Goal: Information Seeking & Learning: Learn about a topic

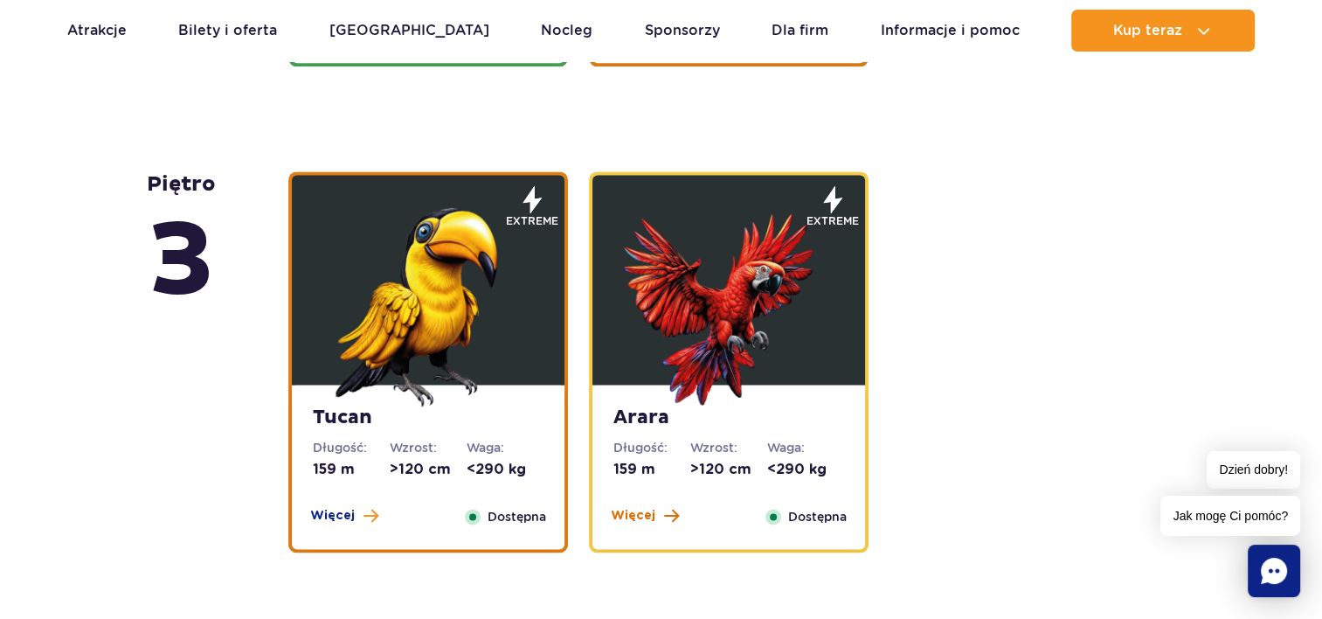
click at [622, 512] on span "Więcej" at bounding box center [633, 515] width 45 height 17
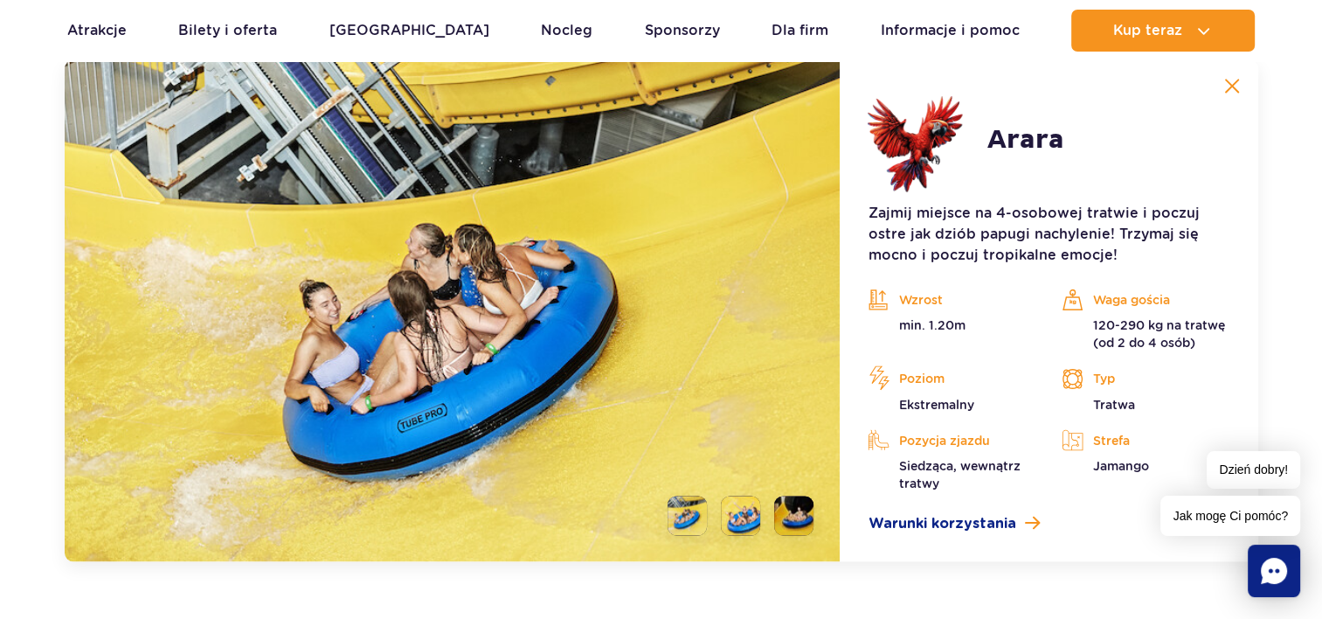
scroll to position [2901, 0]
click at [1226, 91] on img at bounding box center [1232, 87] width 16 height 16
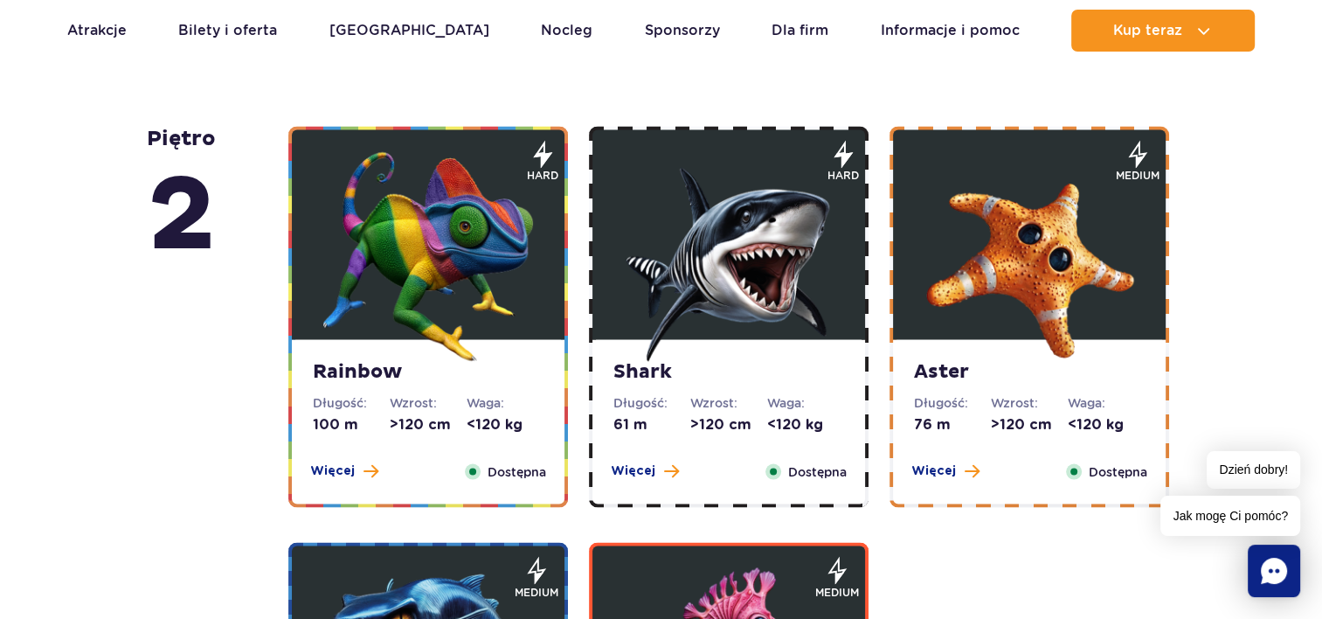
click at [603, 280] on figure at bounding box center [728, 234] width 273 height 210
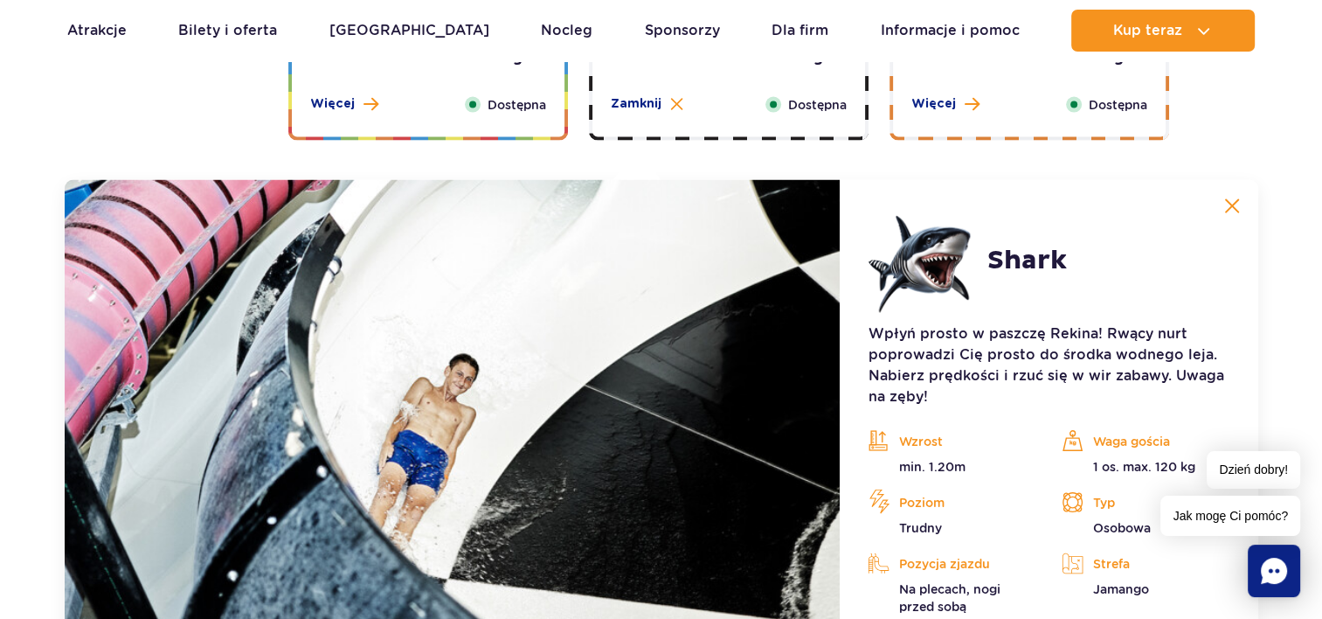
scroll to position [3341, 0]
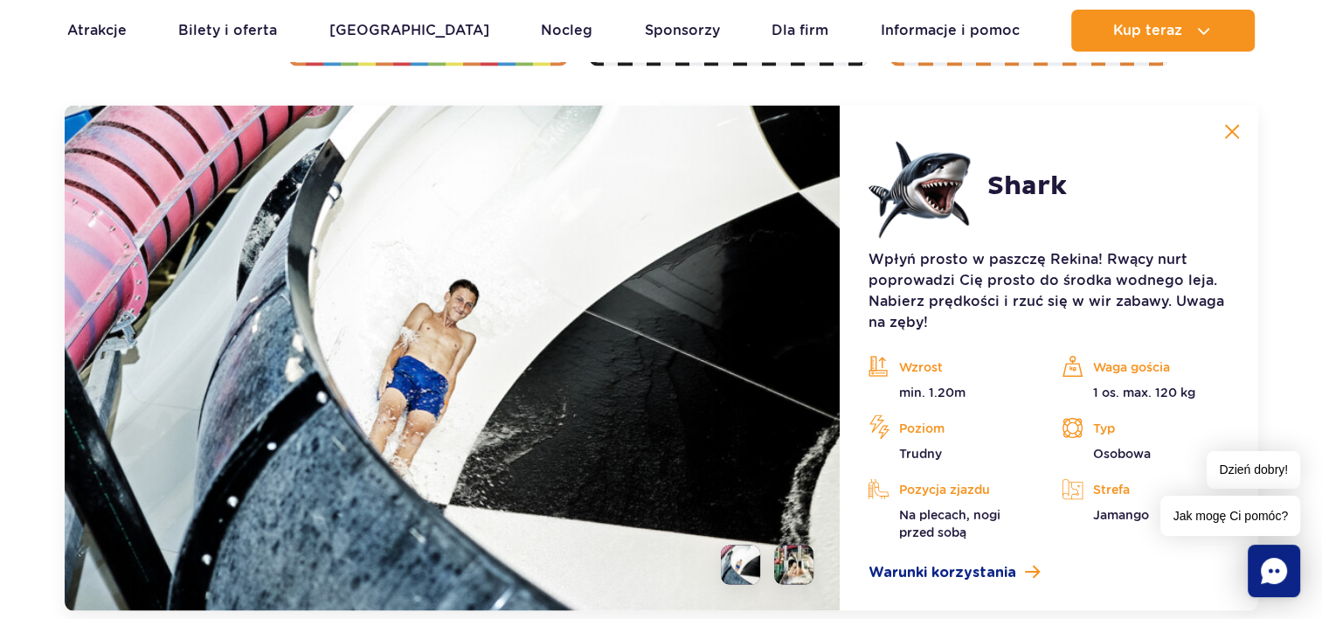
click at [1224, 134] on img at bounding box center [1232, 132] width 16 height 16
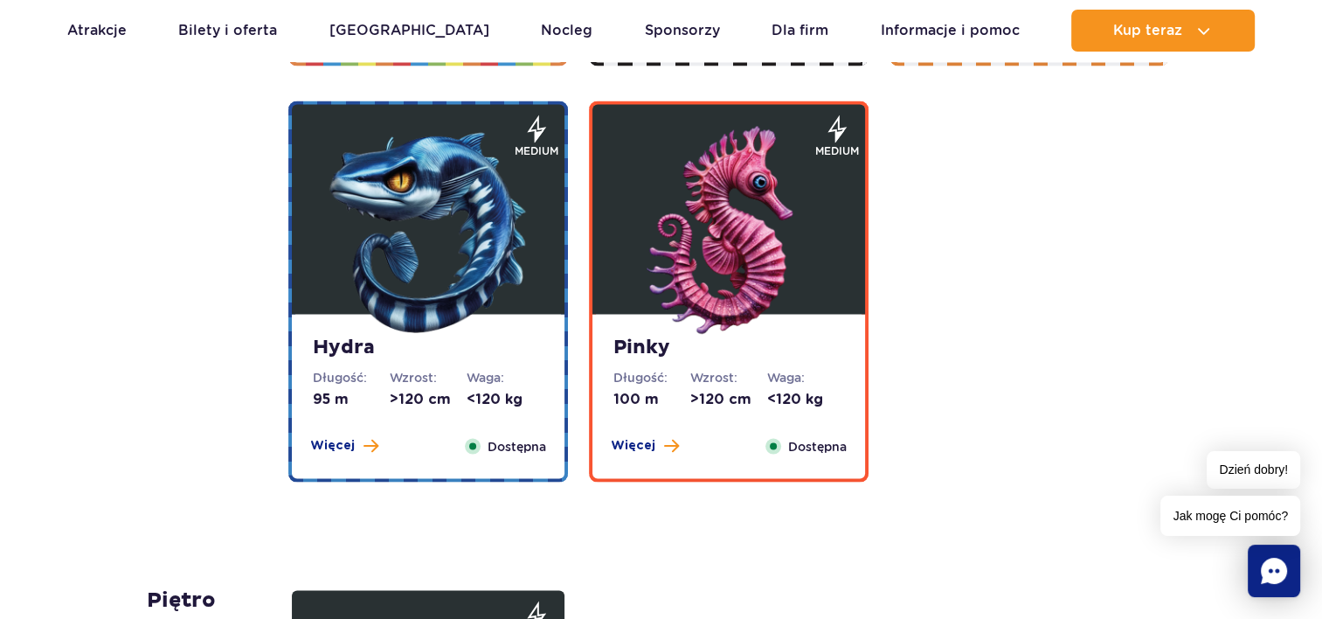
click at [779, 300] on img at bounding box center [729, 232] width 210 height 210
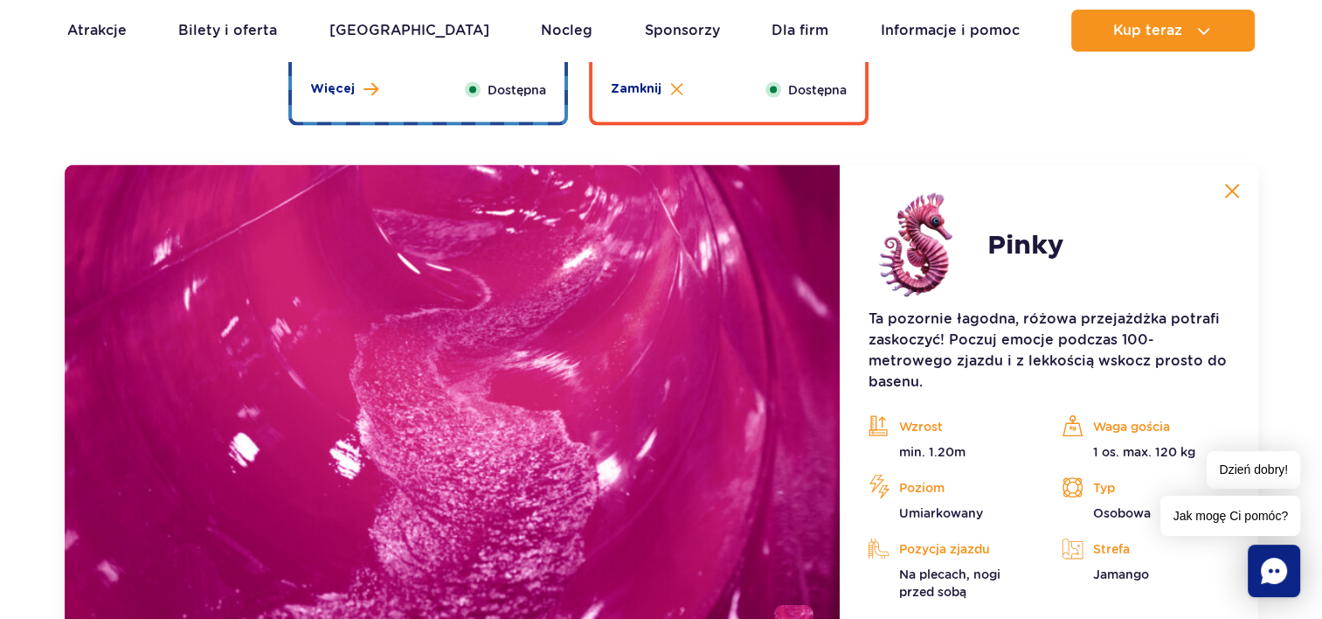
scroll to position [3757, 0]
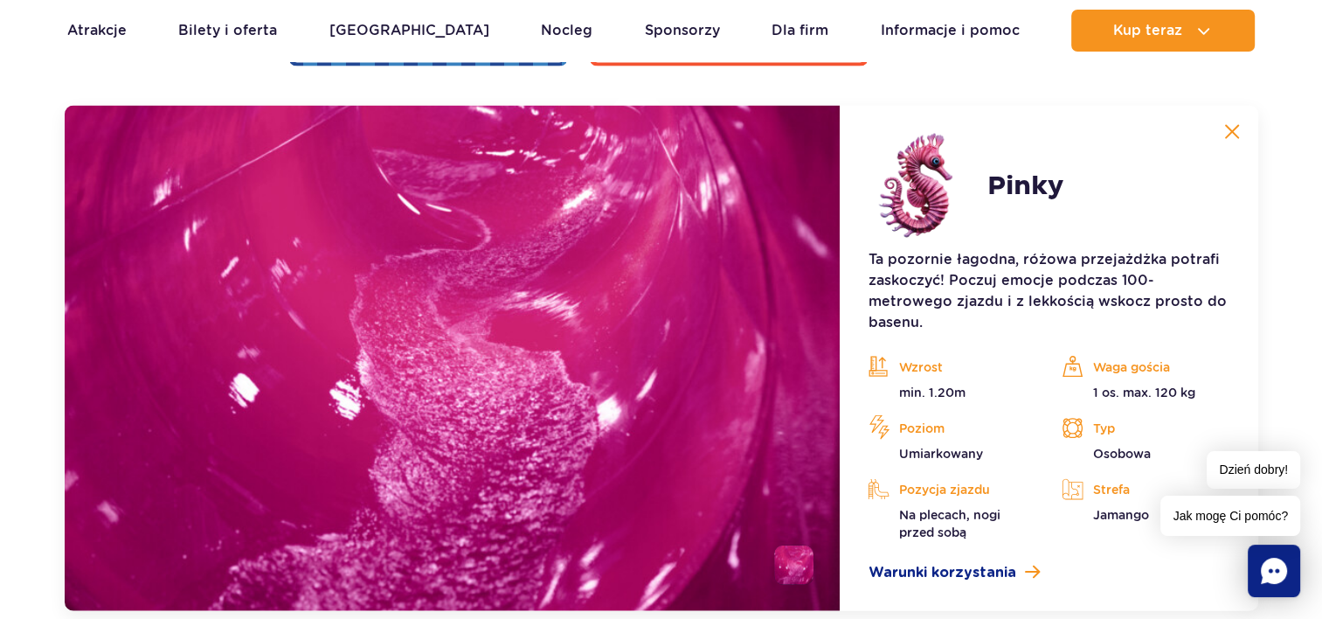
click at [1227, 128] on img at bounding box center [1232, 132] width 16 height 16
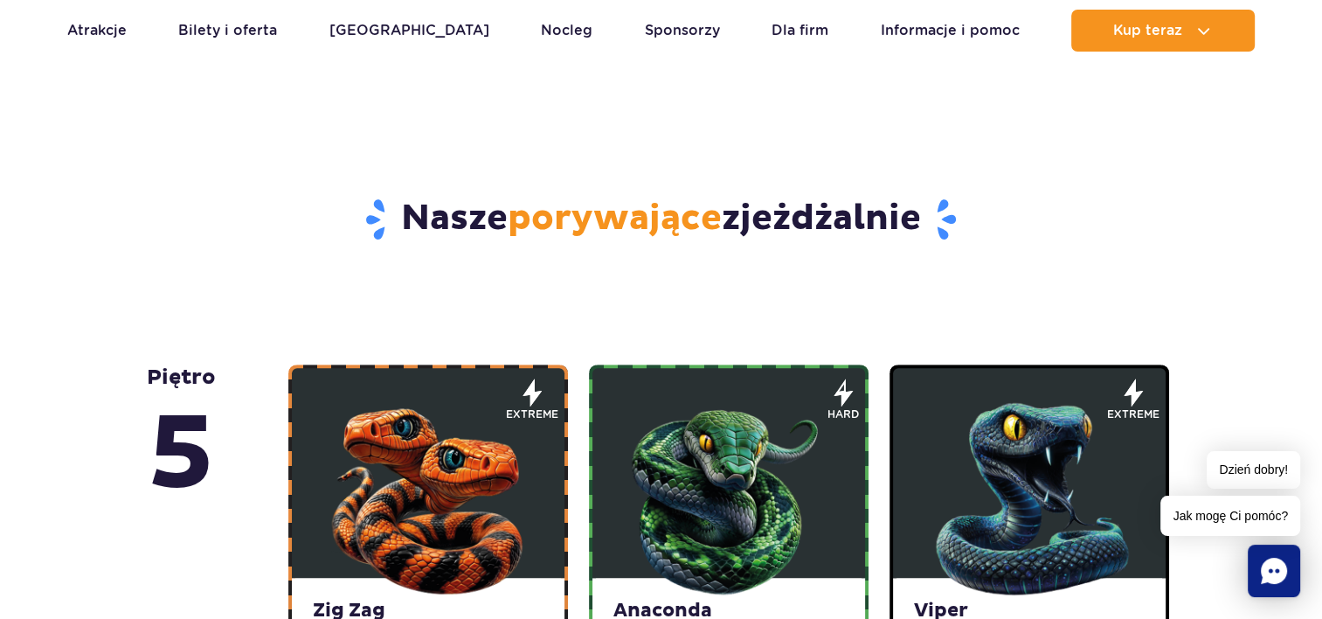
click at [795, 447] on img at bounding box center [729, 495] width 210 height 210
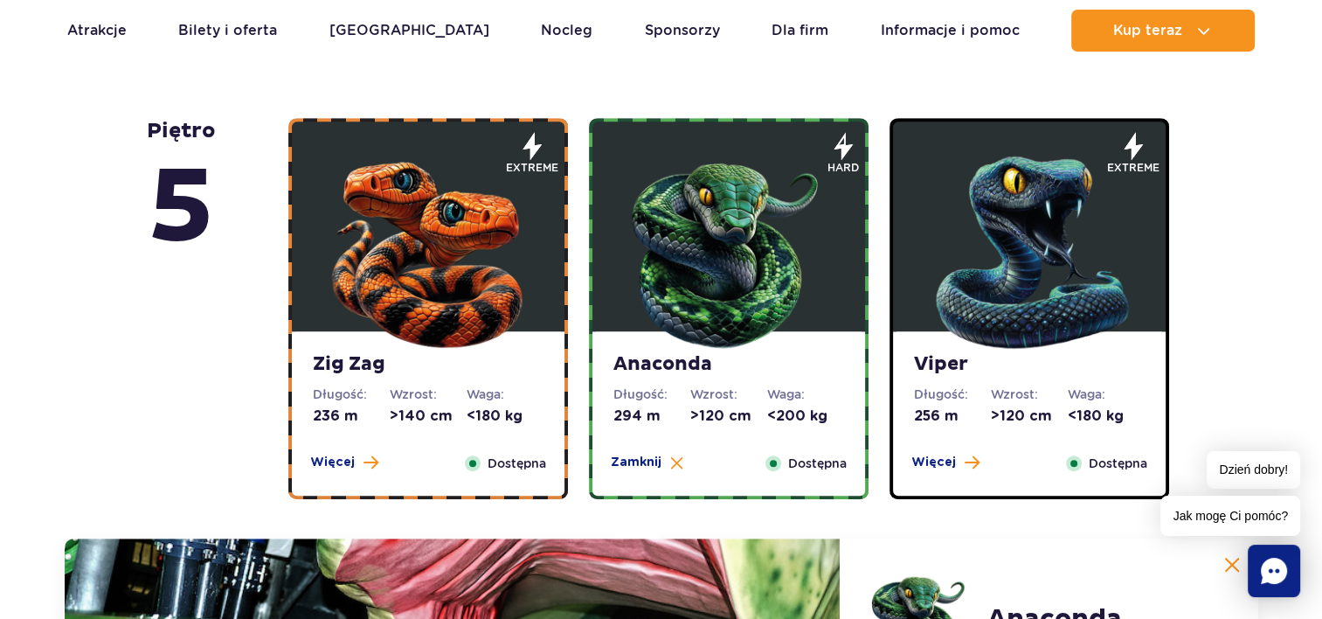
scroll to position [1000, 0]
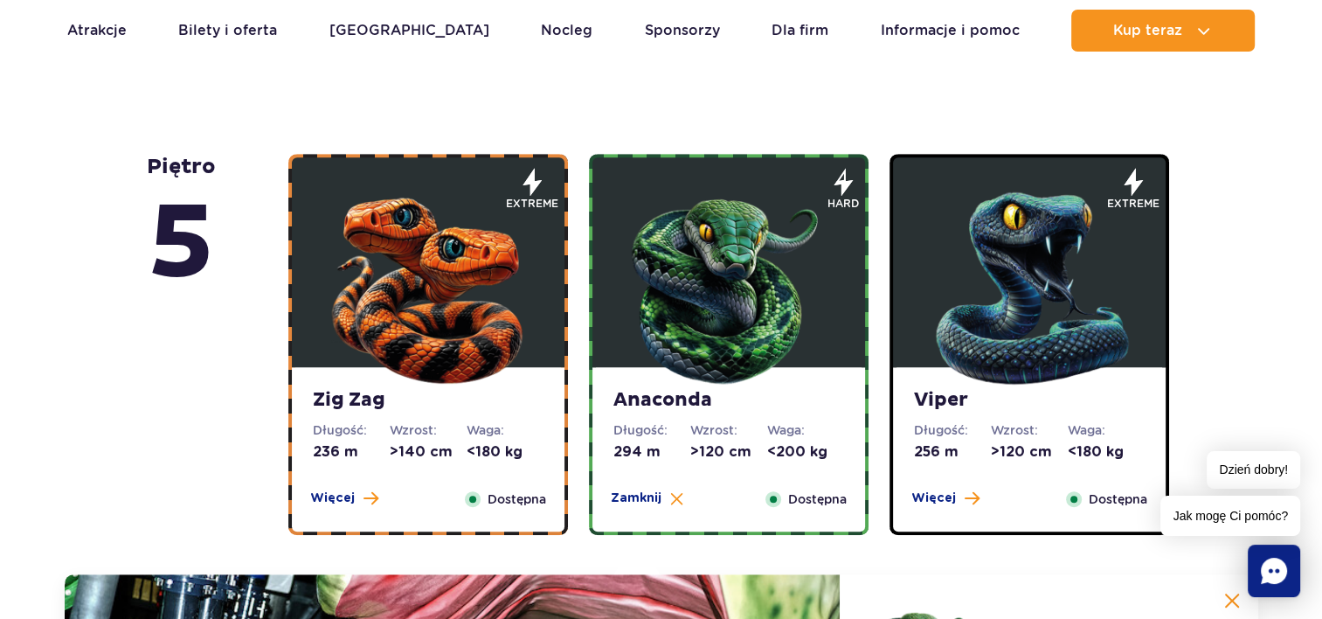
click at [1045, 474] on div "Viper Długość: 256 m Wzrost: >120 cm Waga: <180 kg Więcej Zamknij Dostępna" at bounding box center [1029, 449] width 273 height 164
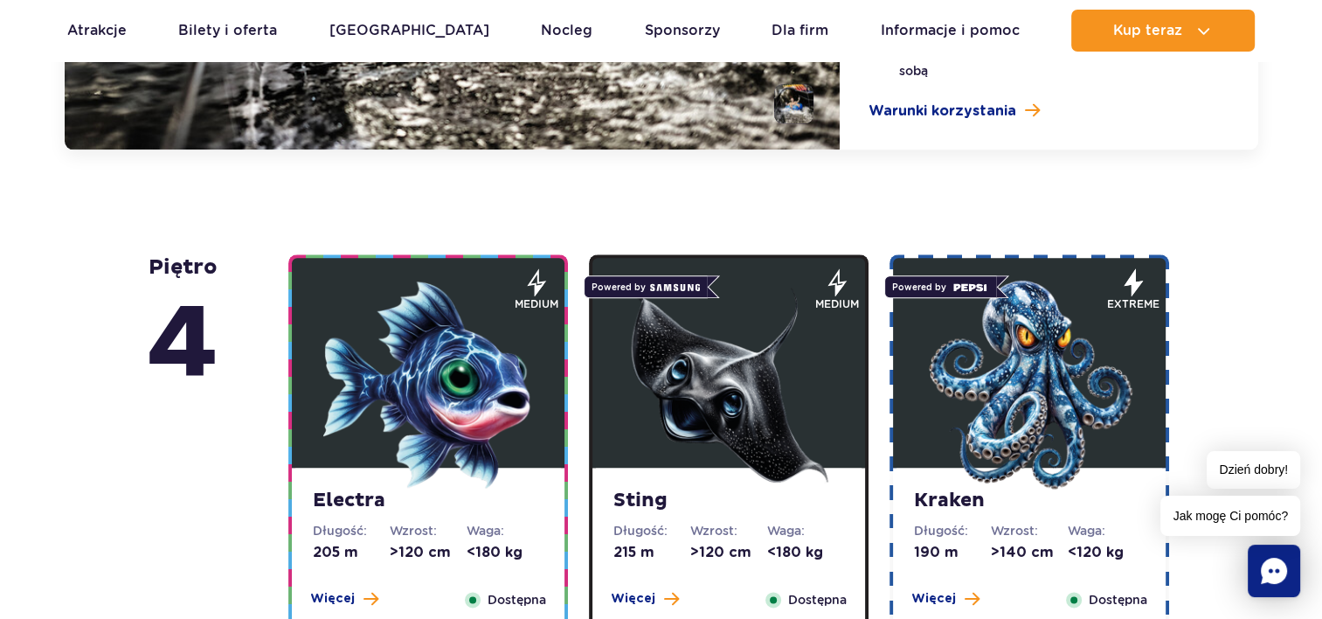
scroll to position [1939, 0]
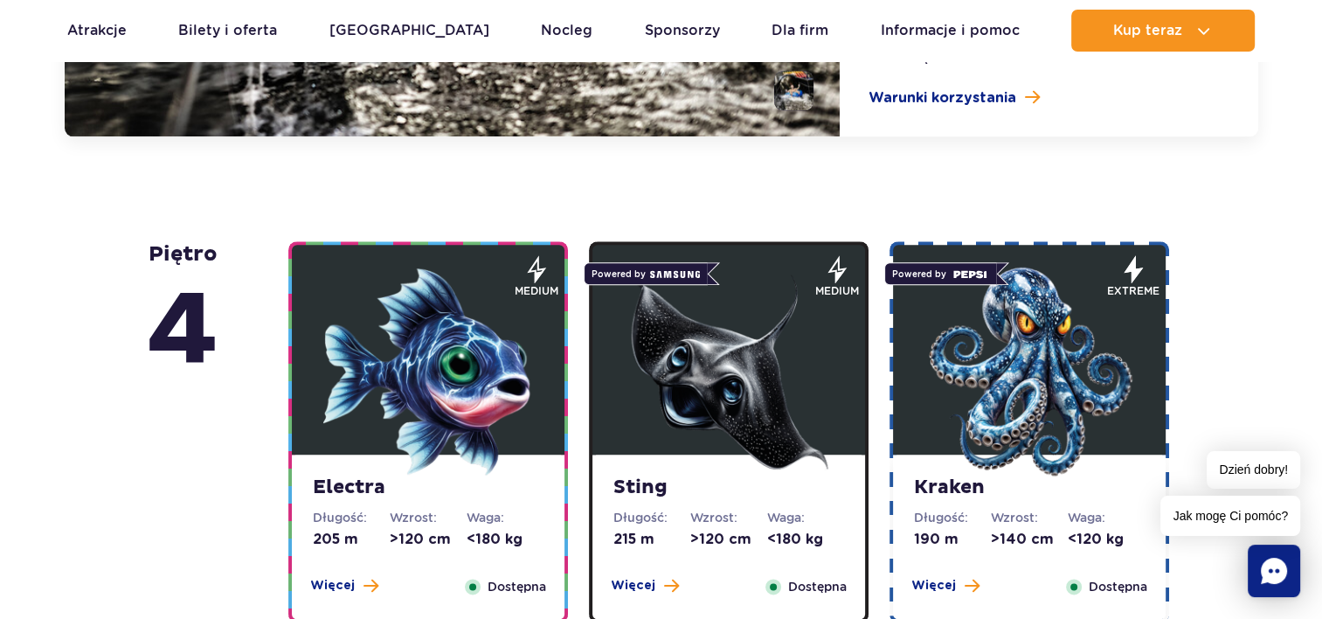
click at [1000, 423] on img at bounding box center [1029, 372] width 210 height 210
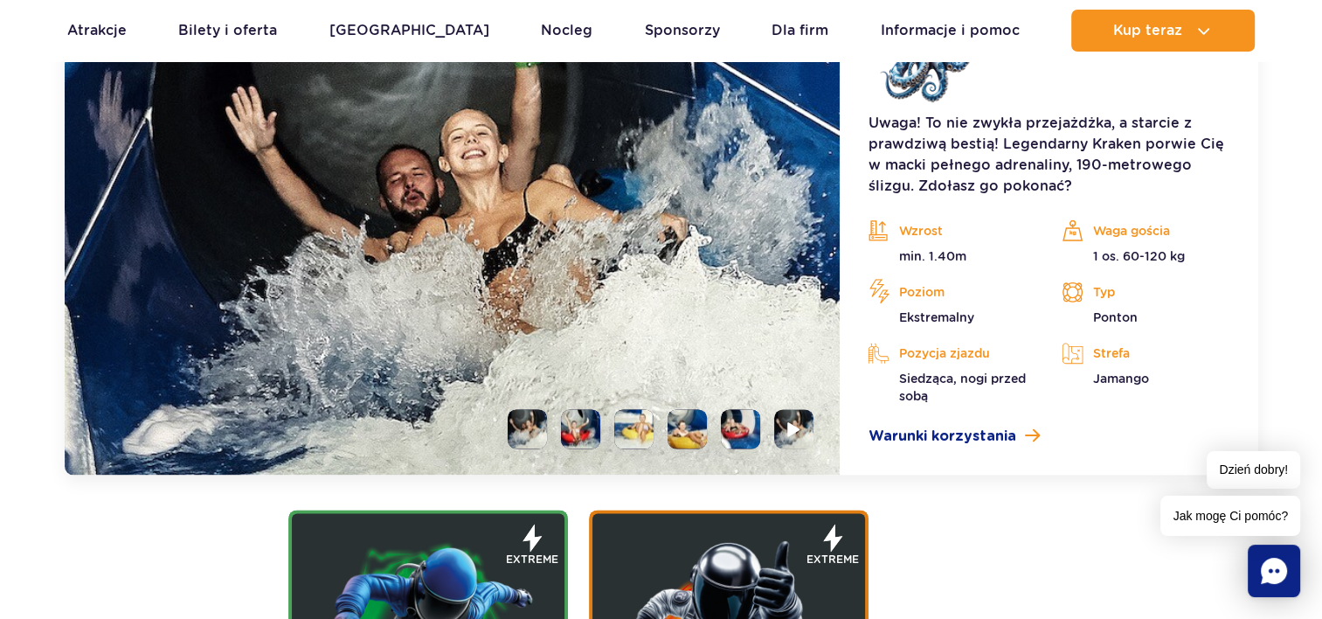
scroll to position [2094, 0]
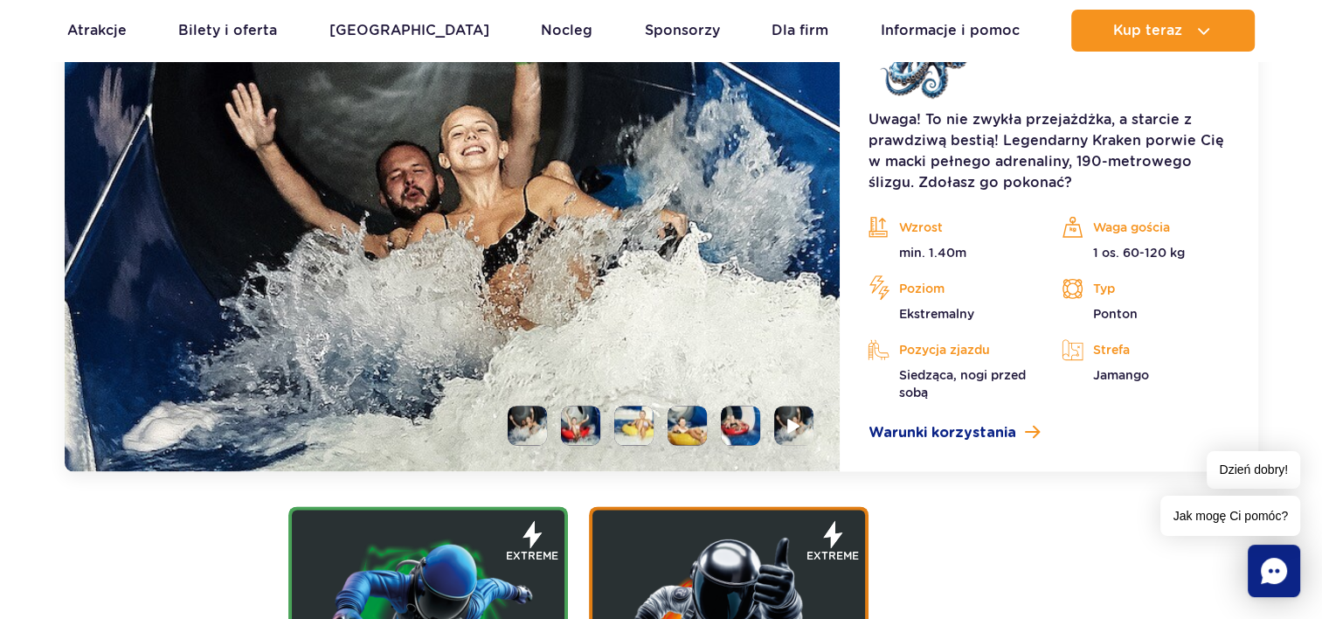
click at [521, 419] on li at bounding box center [527, 424] width 39 height 39
click at [553, 415] on ul at bounding box center [654, 424] width 320 height 39
click at [568, 413] on li at bounding box center [580, 424] width 39 height 39
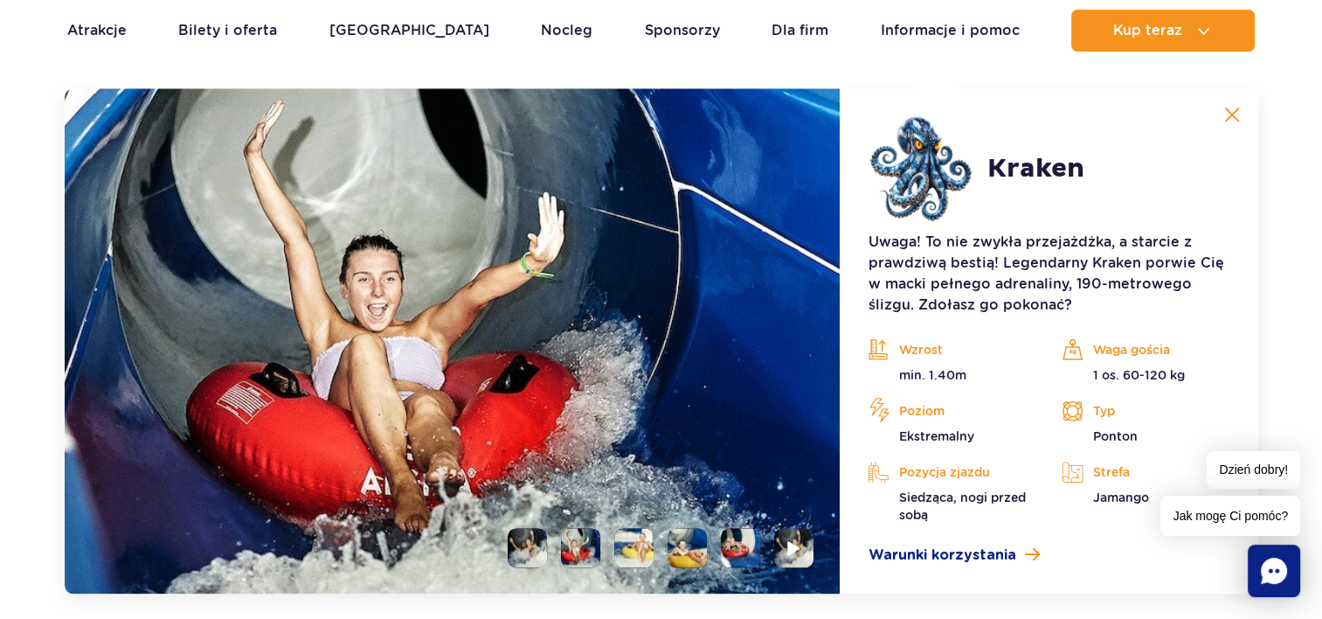
scroll to position [1944, 0]
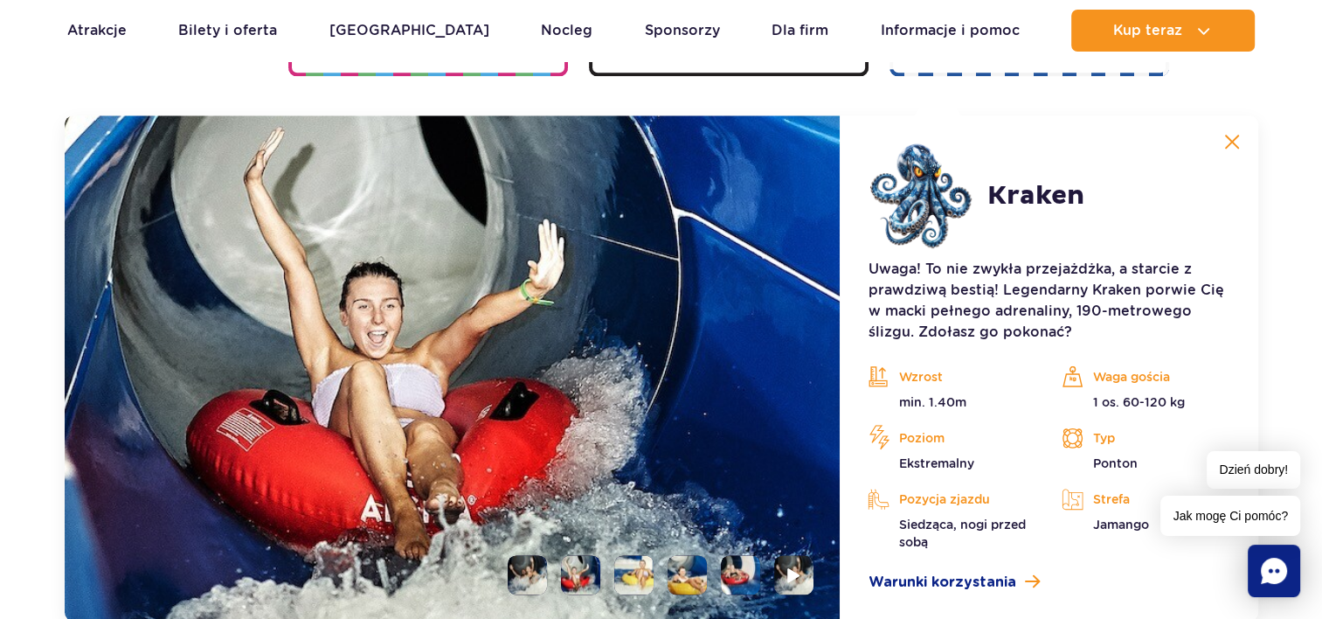
click at [633, 568] on li at bounding box center [633, 574] width 39 height 39
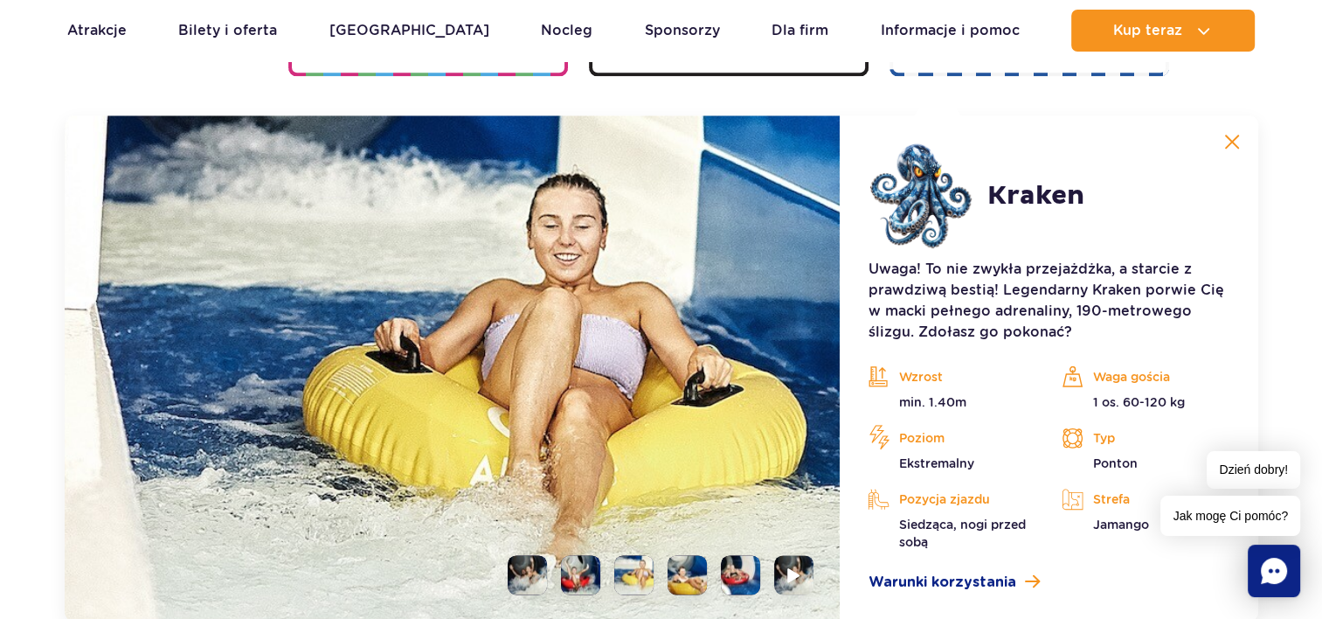
click at [673, 567] on li at bounding box center [687, 574] width 39 height 39
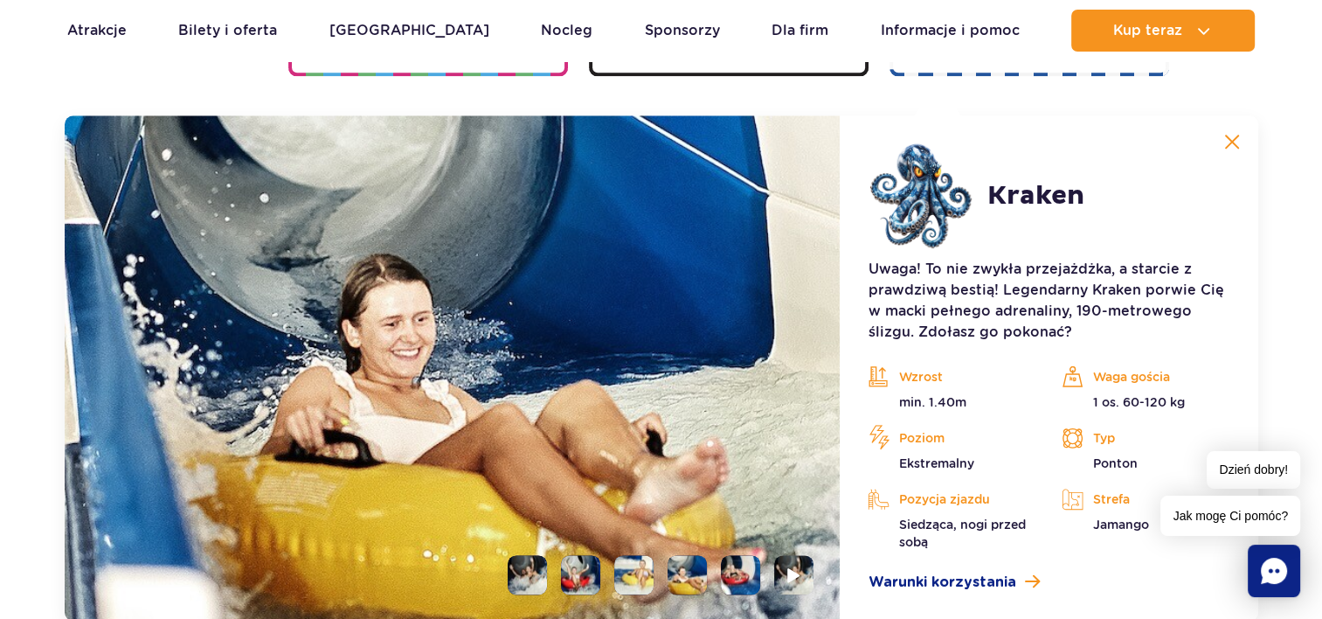
click at [764, 563] on ul at bounding box center [654, 574] width 320 height 39
click at [739, 566] on li at bounding box center [740, 574] width 39 height 39
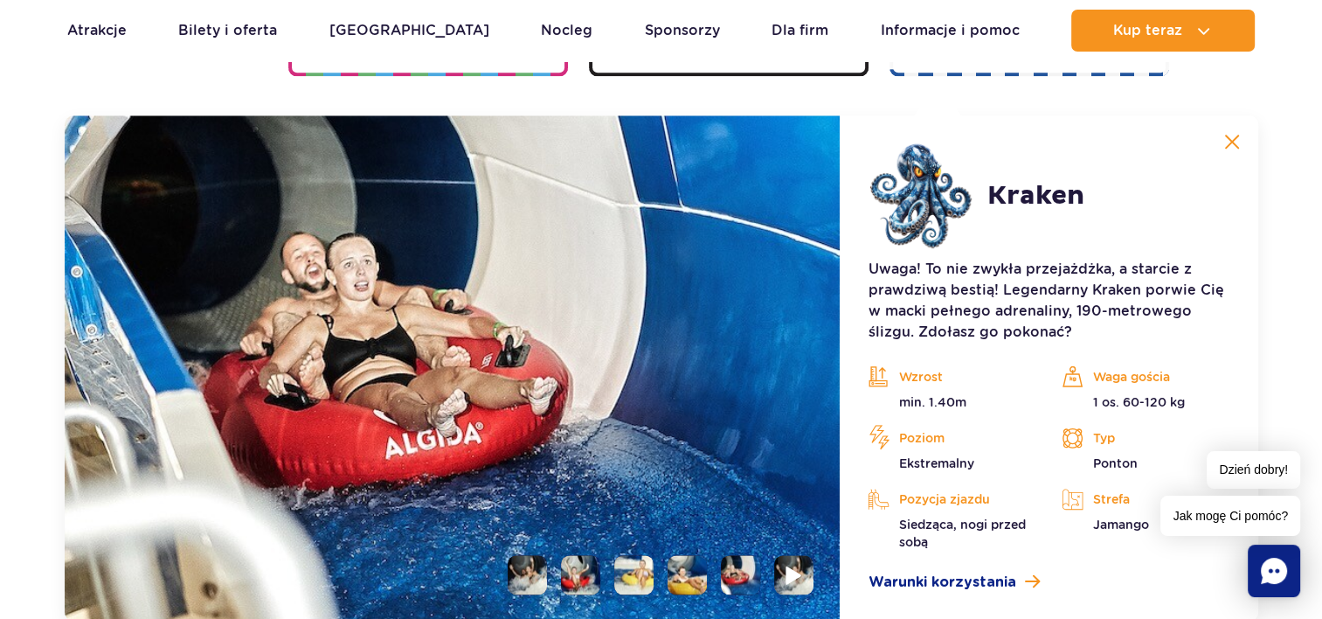
click at [794, 565] on img at bounding box center [794, 574] width 17 height 20
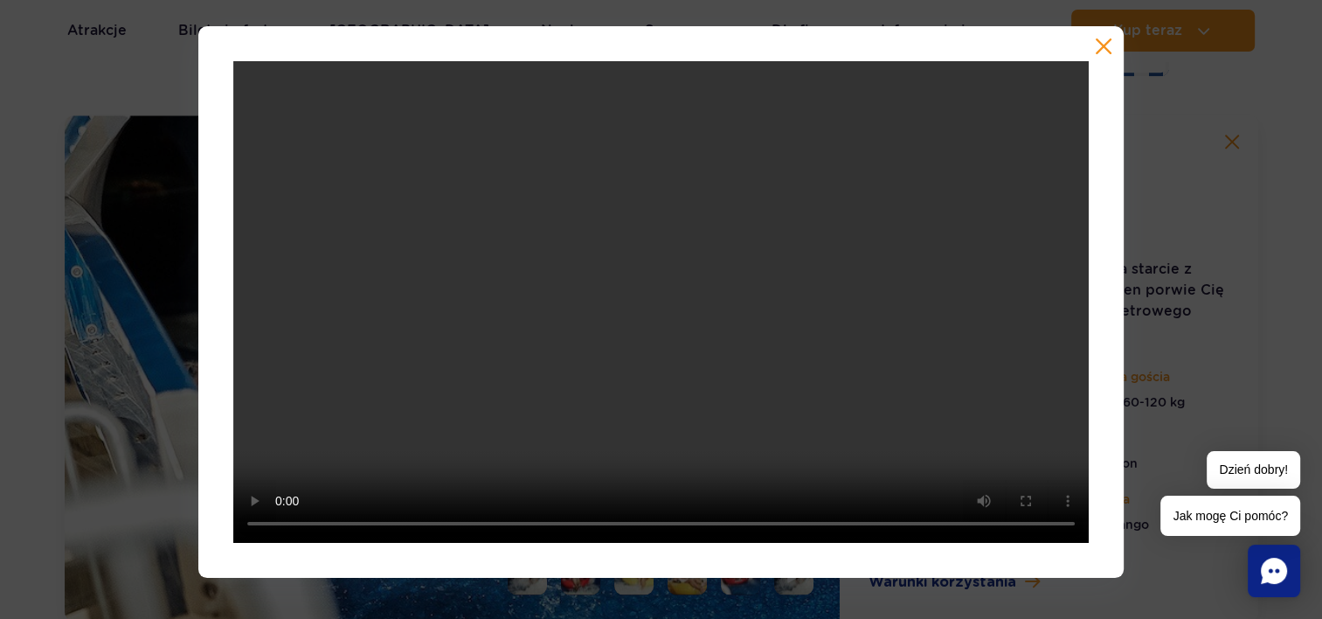
click at [1098, 51] on button "button" at bounding box center [1103, 46] width 17 height 17
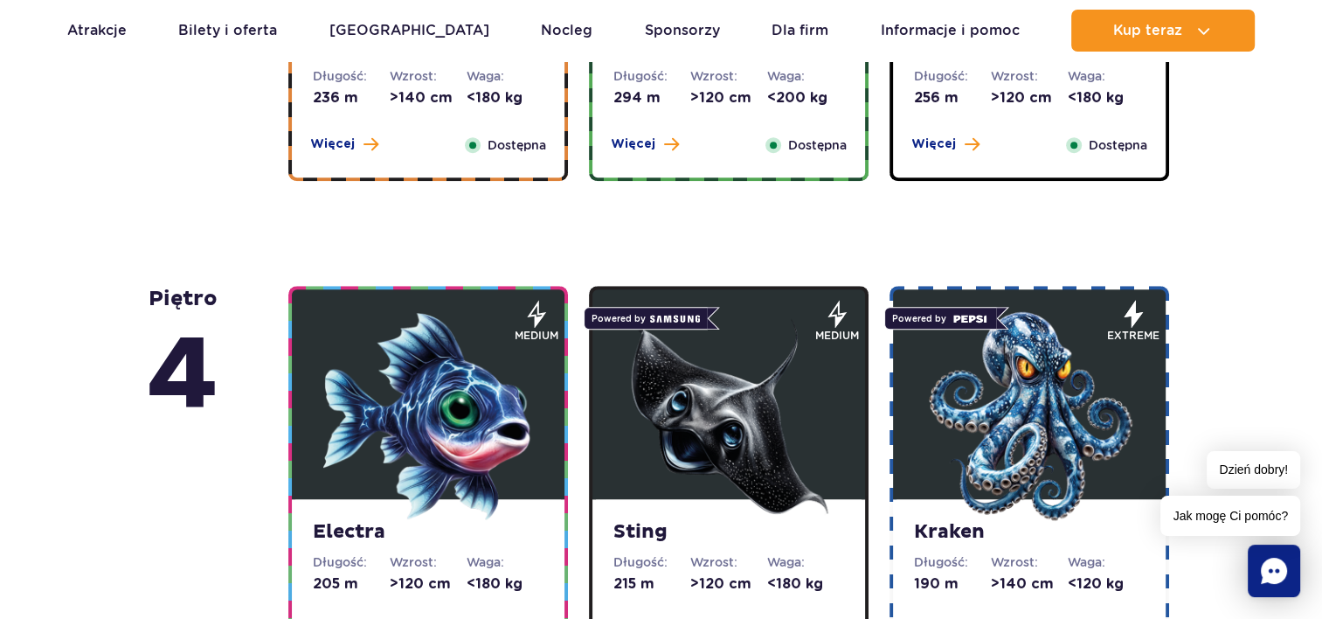
scroll to position [1353, 0]
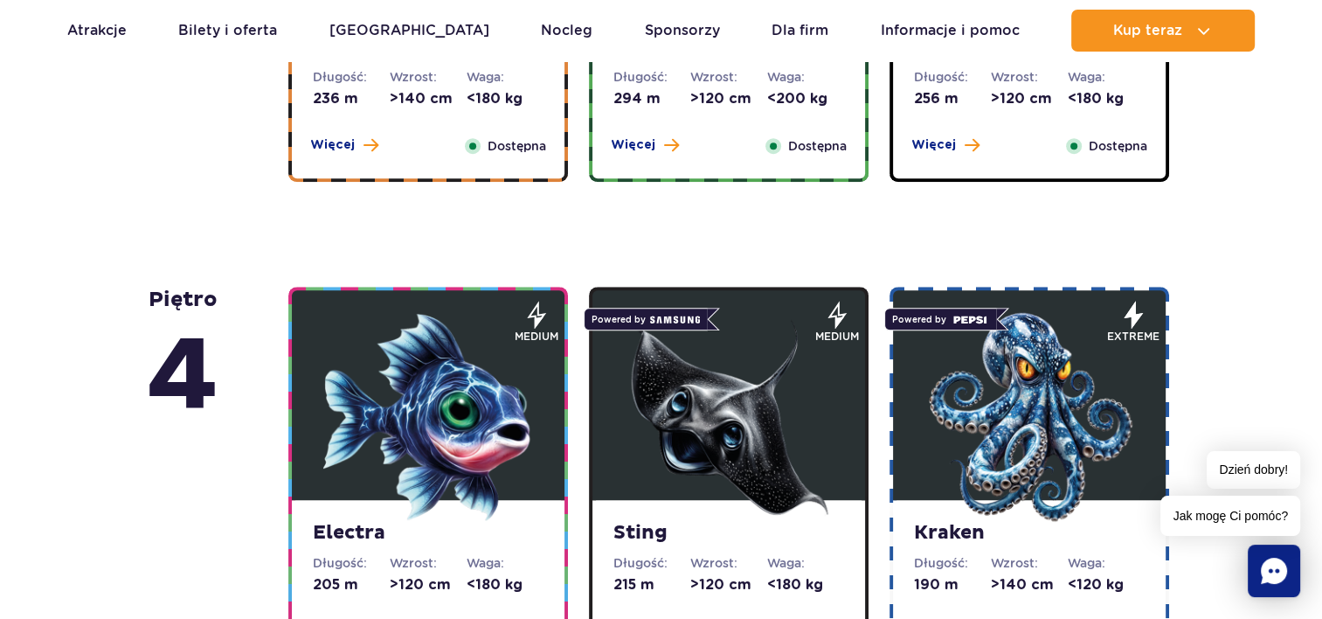
click at [453, 419] on img at bounding box center [428, 417] width 210 height 210
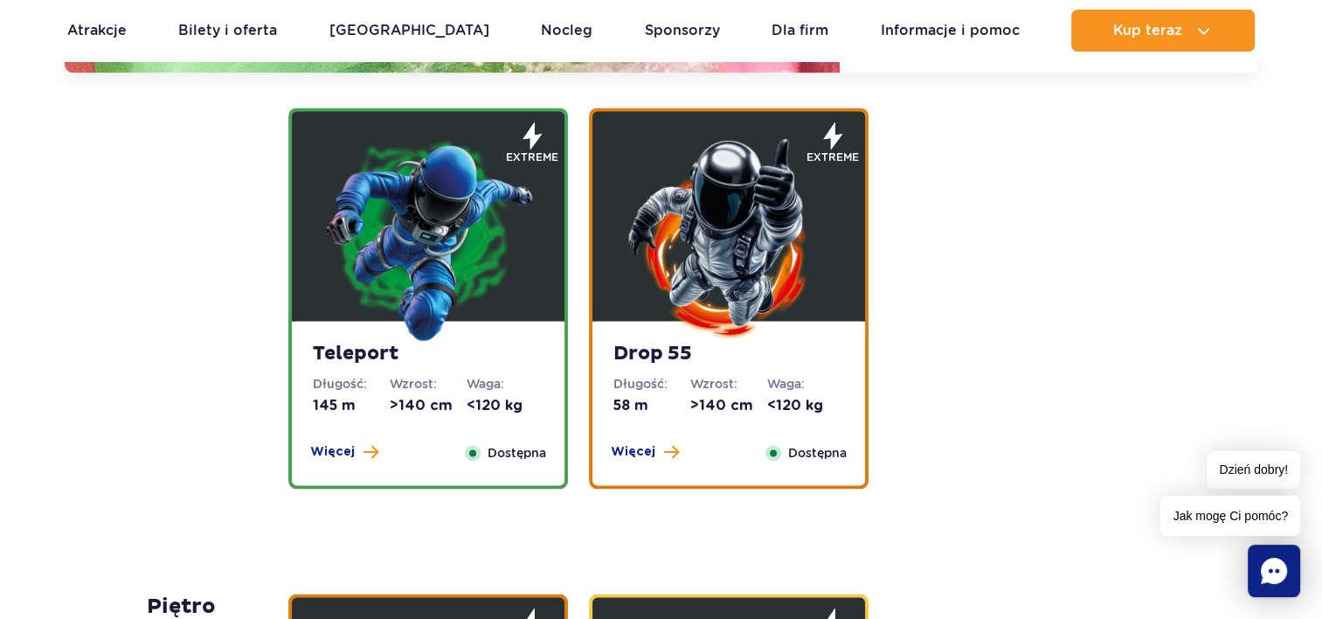
scroll to position [2523, 0]
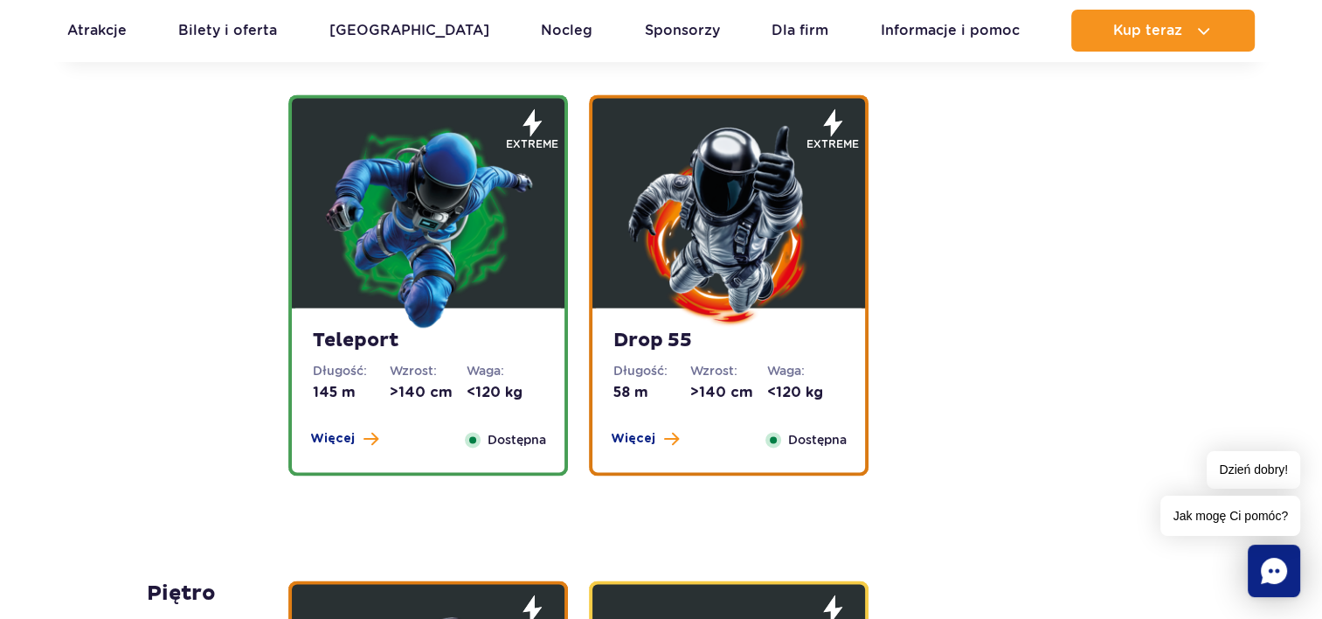
click at [615, 374] on dt "Długość:" at bounding box center [651, 370] width 77 height 17
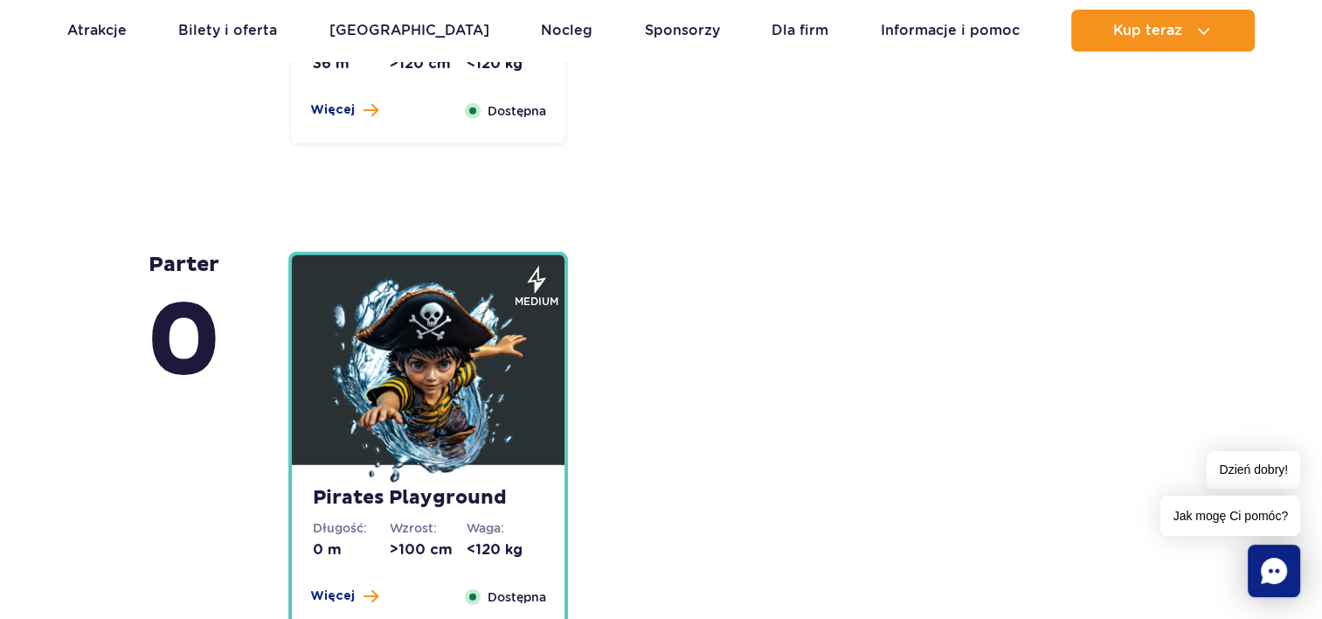
scroll to position [4770, 0]
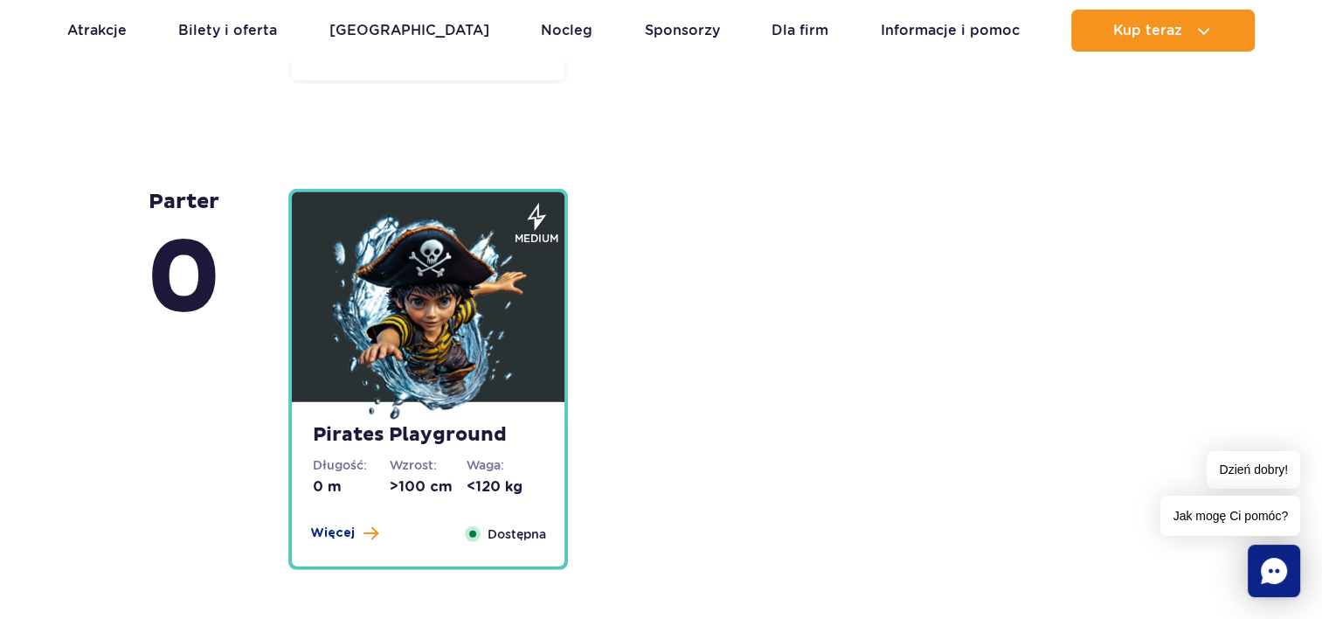
click at [467, 332] on img at bounding box center [428, 319] width 210 height 210
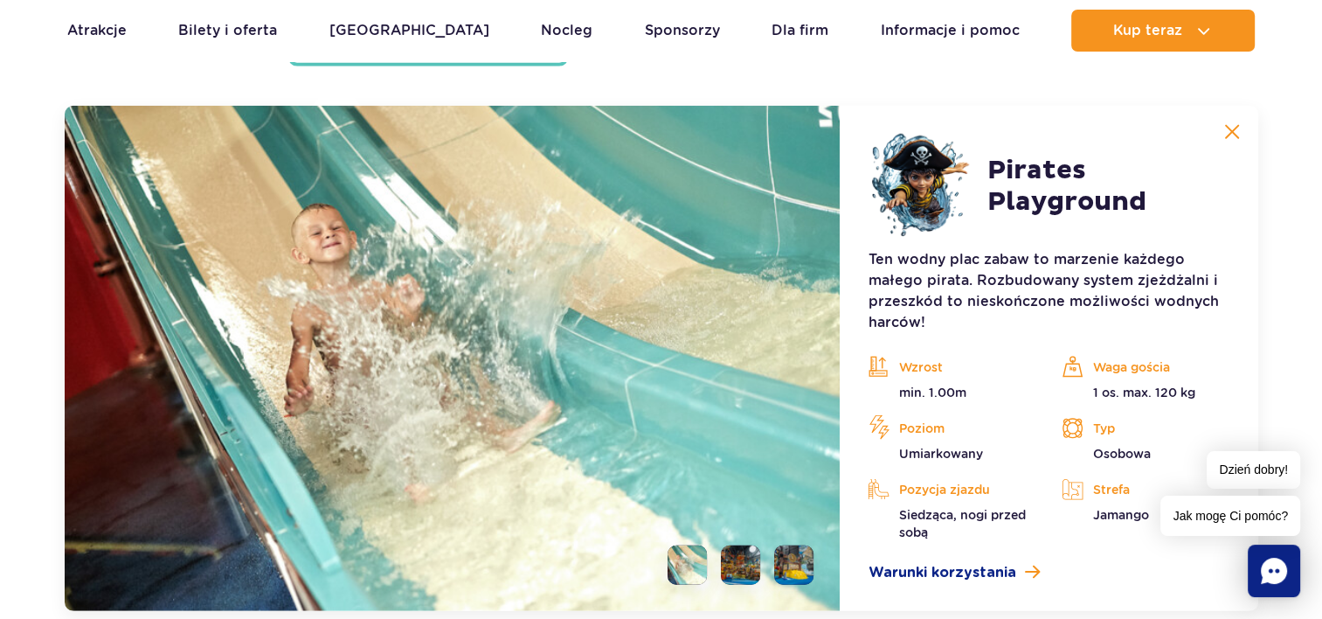
scroll to position [4729, 0]
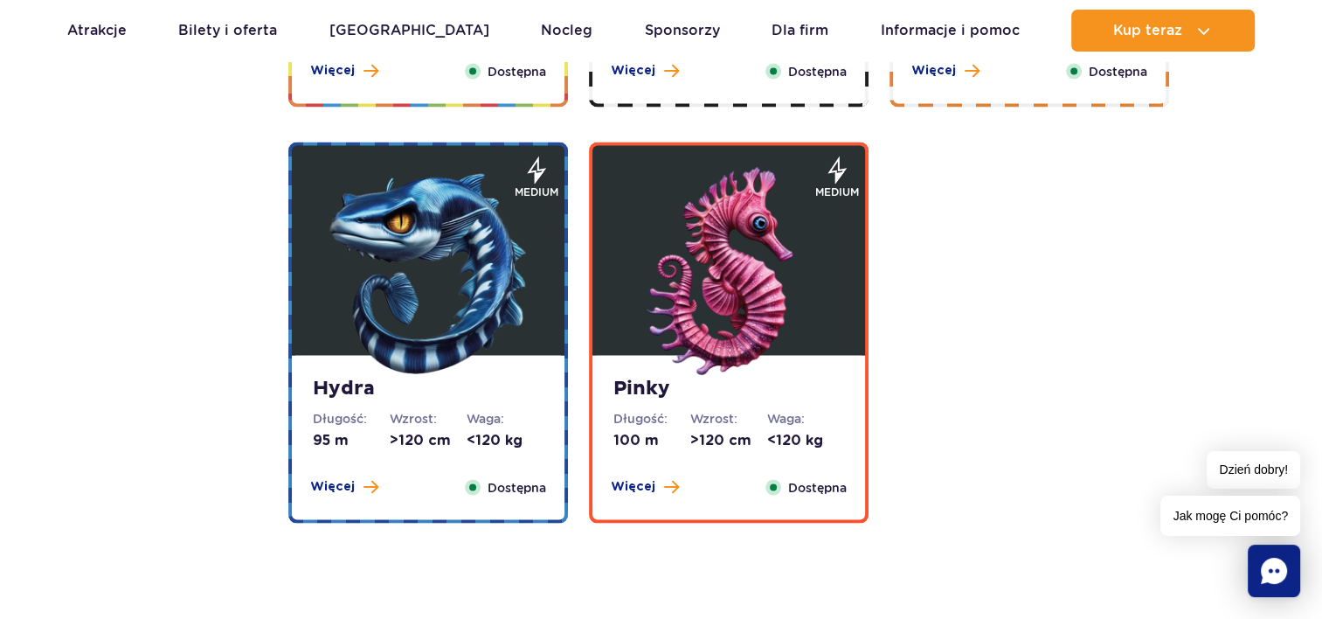
click at [392, 401] on div "Hydra Długość: 95 m Wzrost: >120 cm Waga: <120 kg Więcej Zamknij Dostępna" at bounding box center [428, 437] width 273 height 164
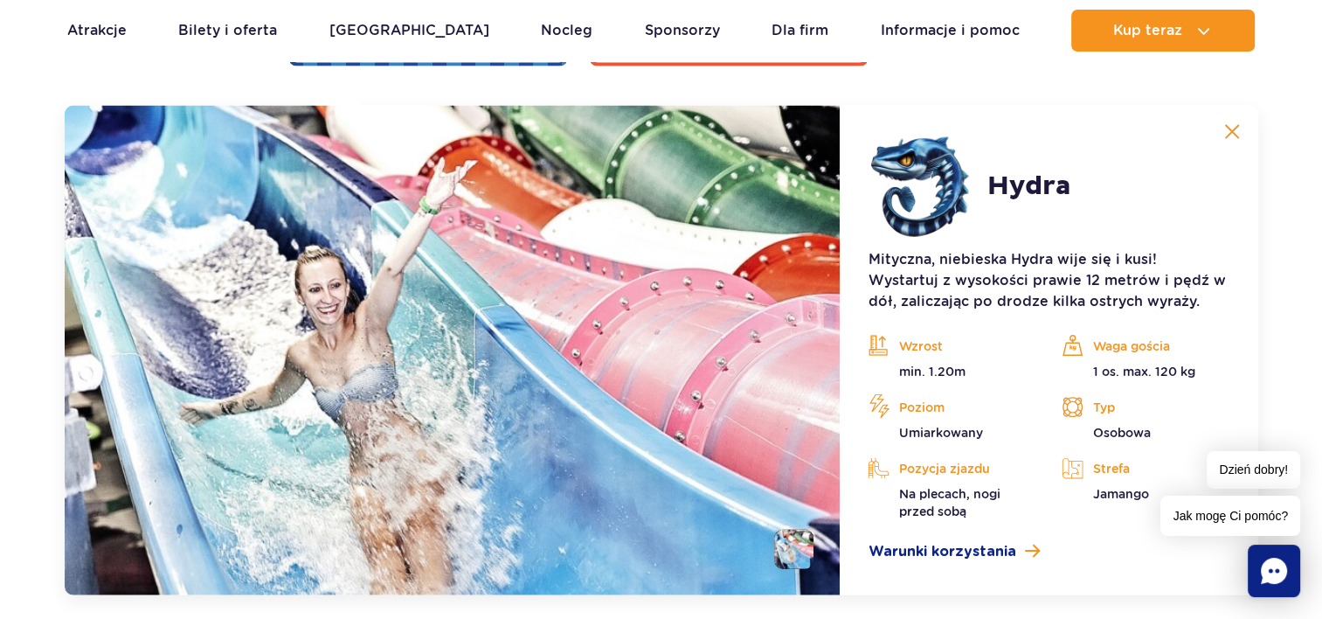
scroll to position [3802, 0]
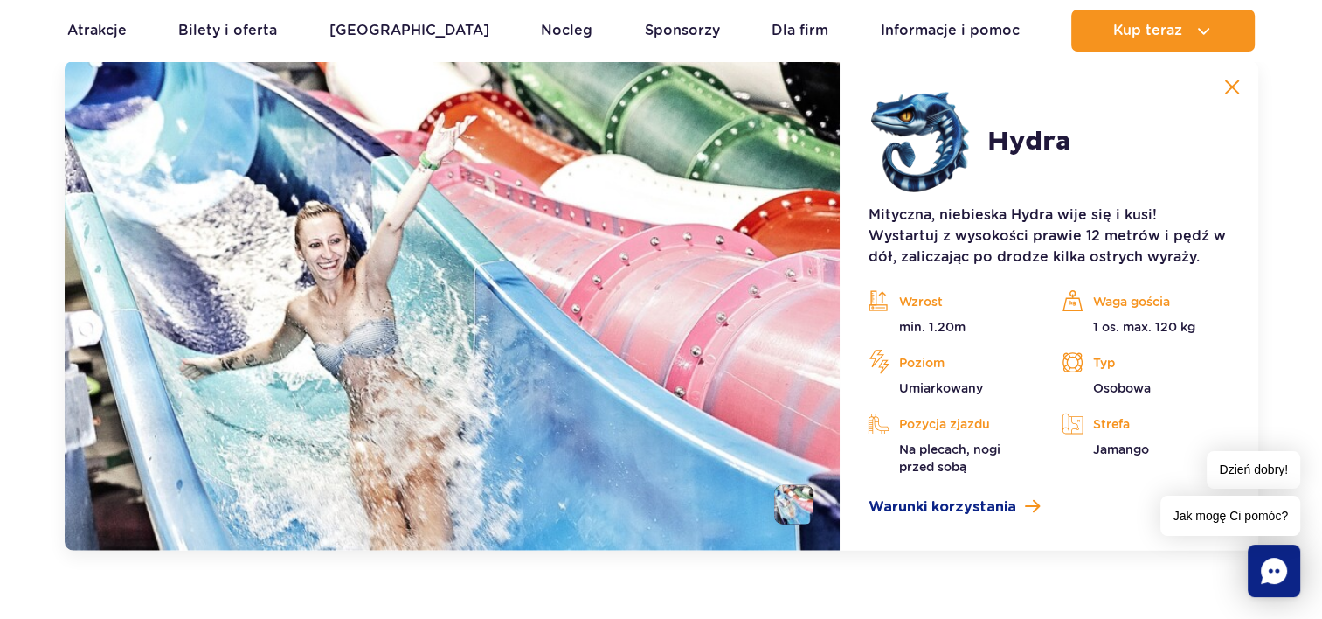
click at [792, 515] on li at bounding box center [793, 504] width 39 height 39
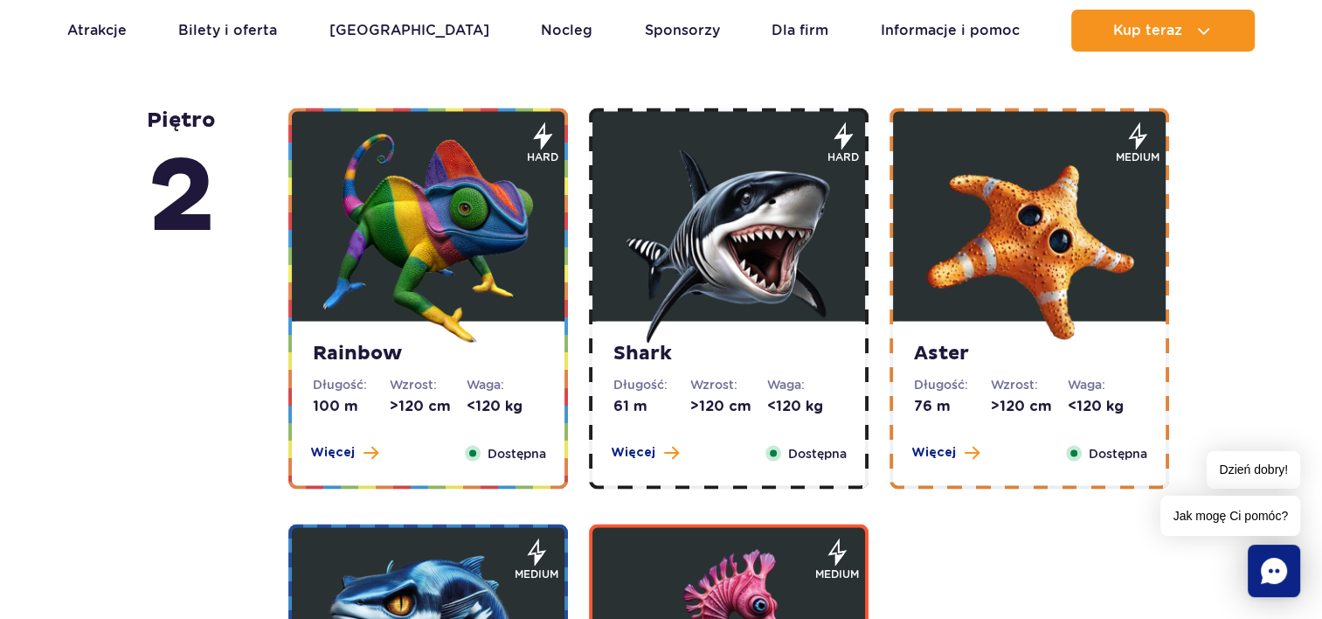
click at [496, 316] on img at bounding box center [428, 238] width 210 height 210
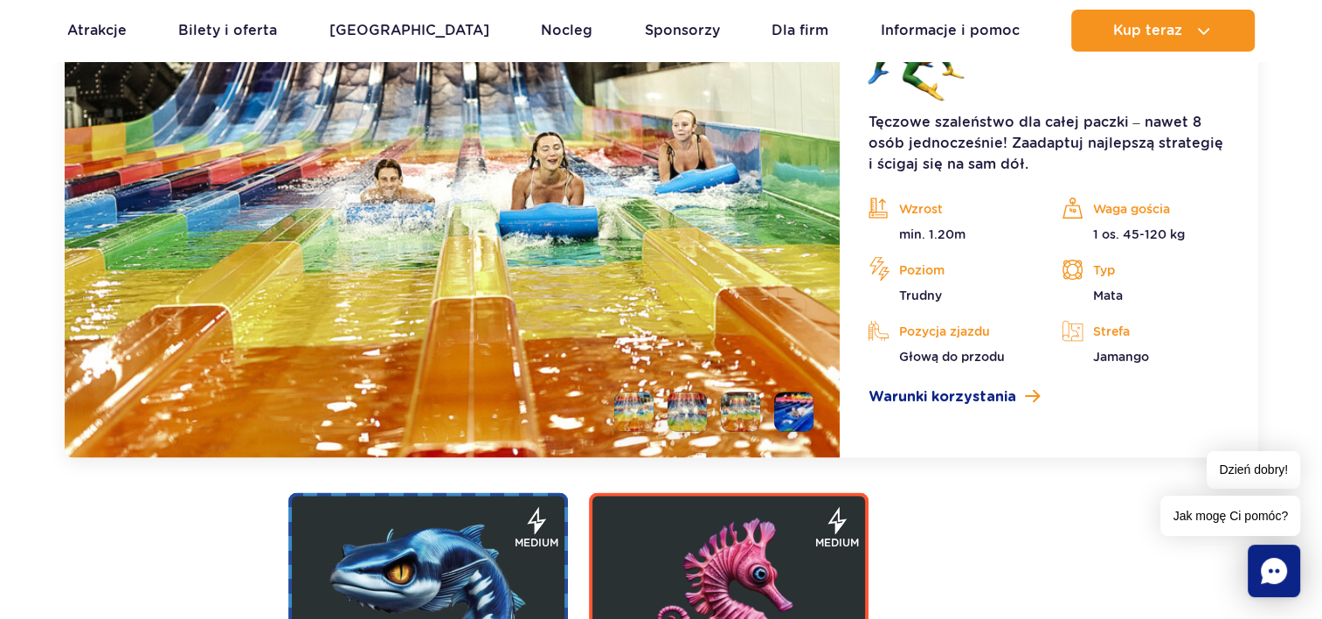
scroll to position [3481, 0]
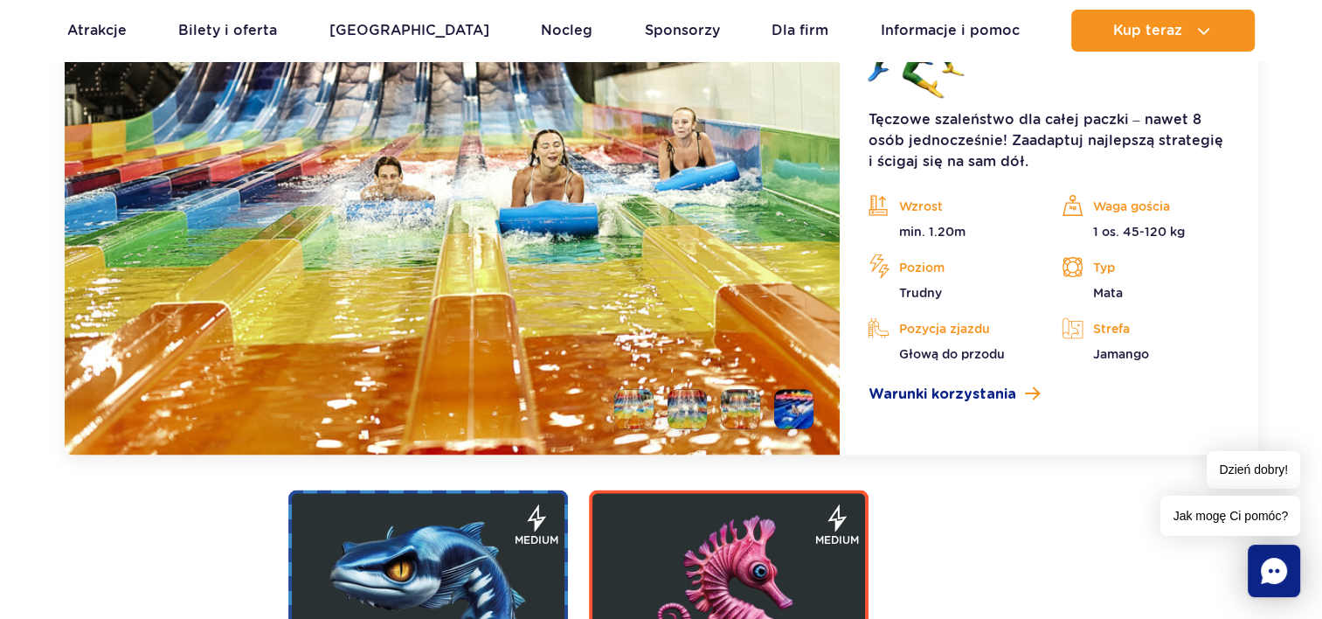
click at [627, 405] on li at bounding box center [633, 409] width 39 height 39
click at [682, 407] on li at bounding box center [687, 409] width 39 height 39
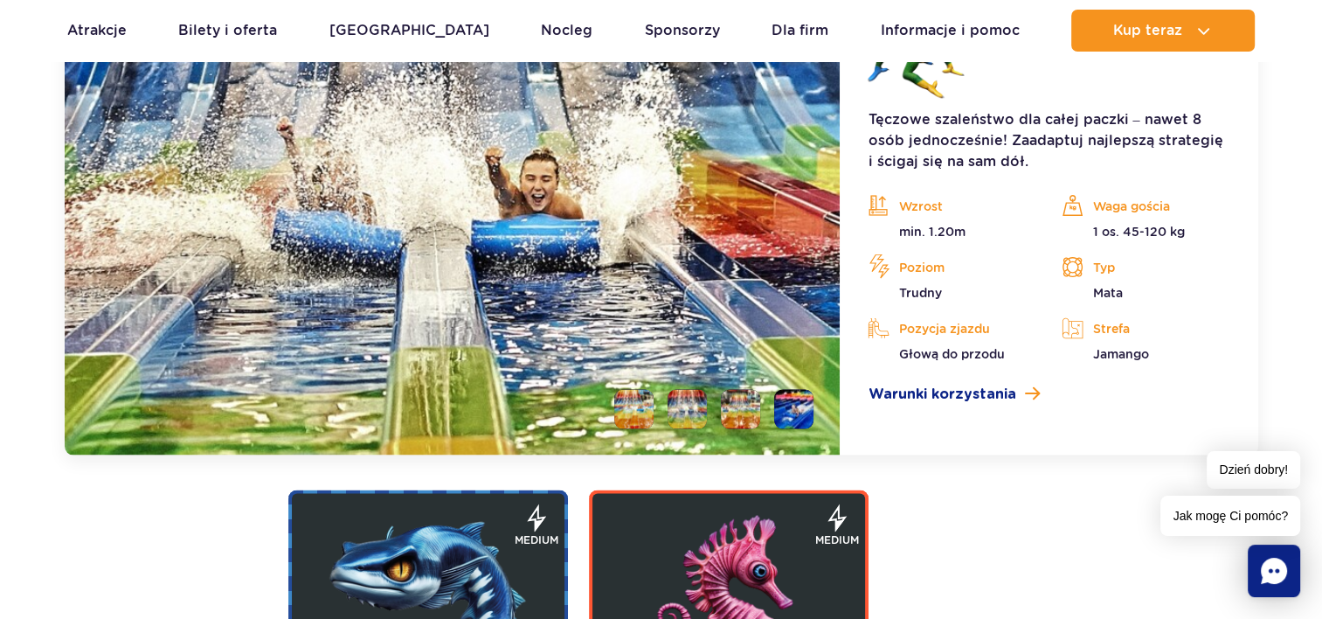
click at [746, 412] on li at bounding box center [740, 409] width 39 height 39
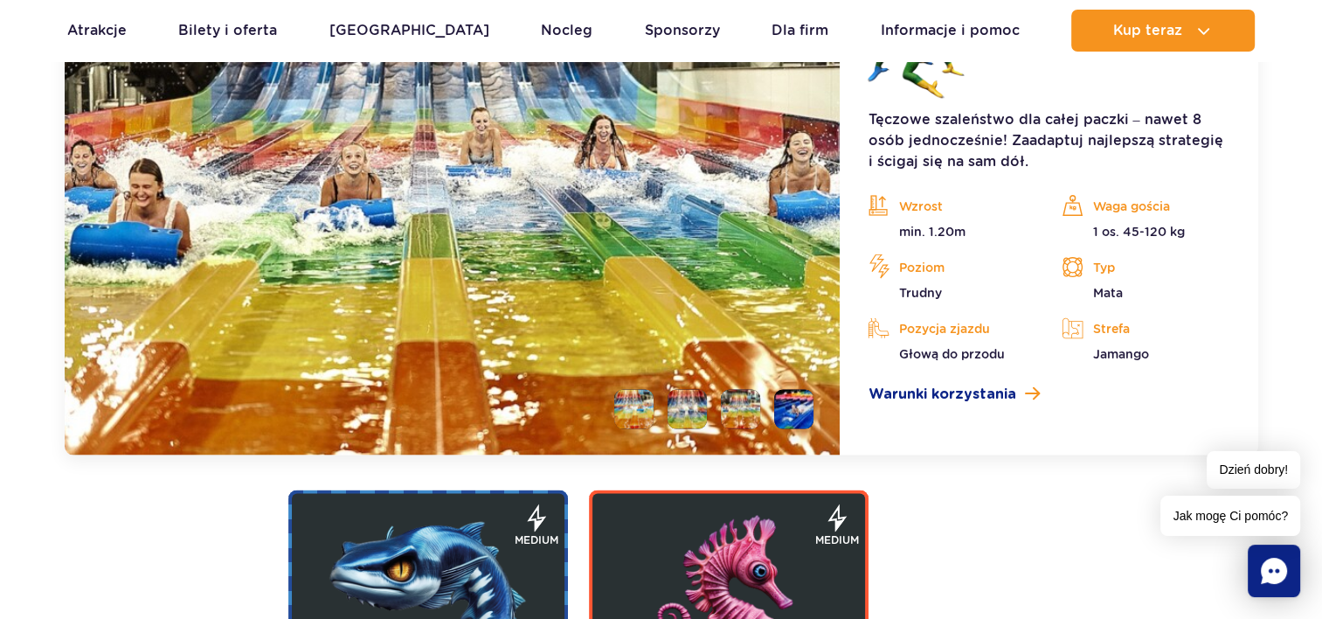
click at [797, 411] on li at bounding box center [793, 409] width 39 height 39
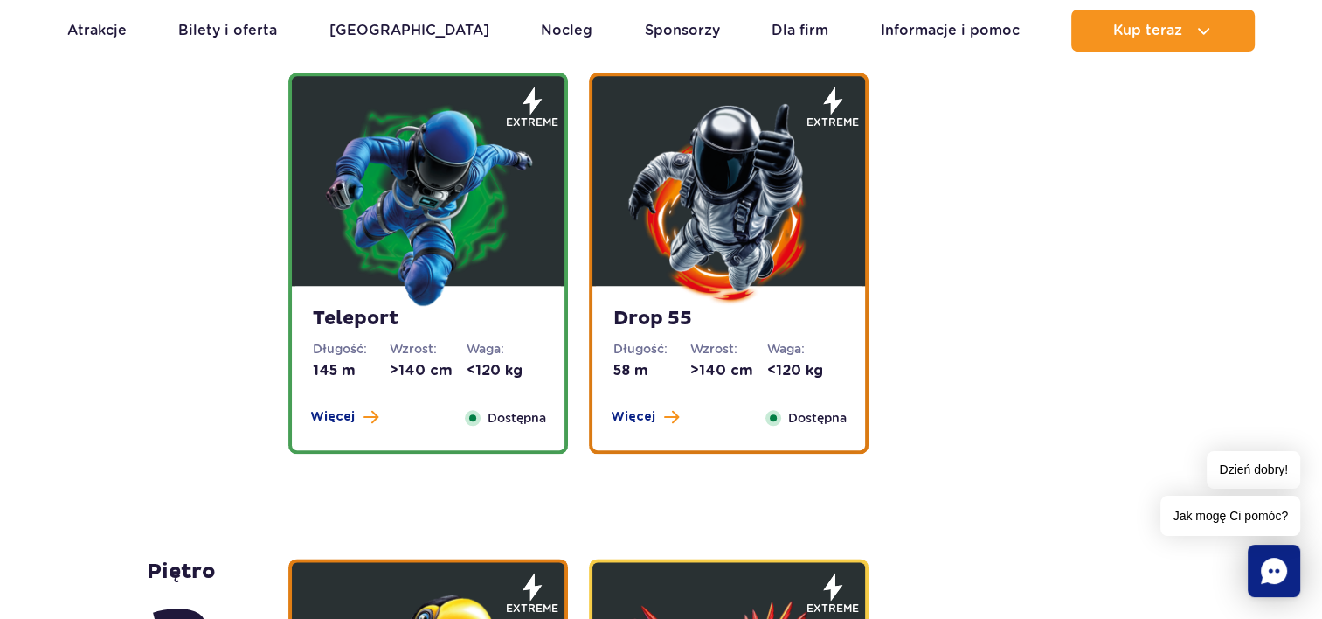
scroll to position [1950, 0]
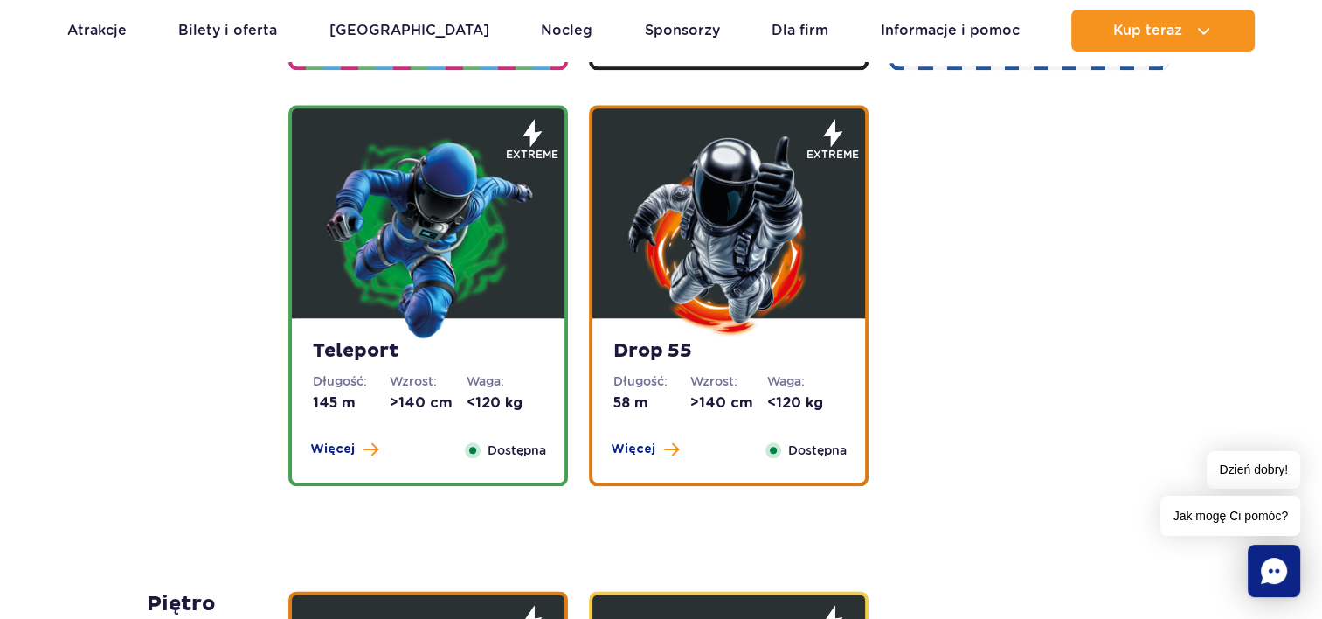
click at [542, 261] on figure at bounding box center [428, 213] width 273 height 210
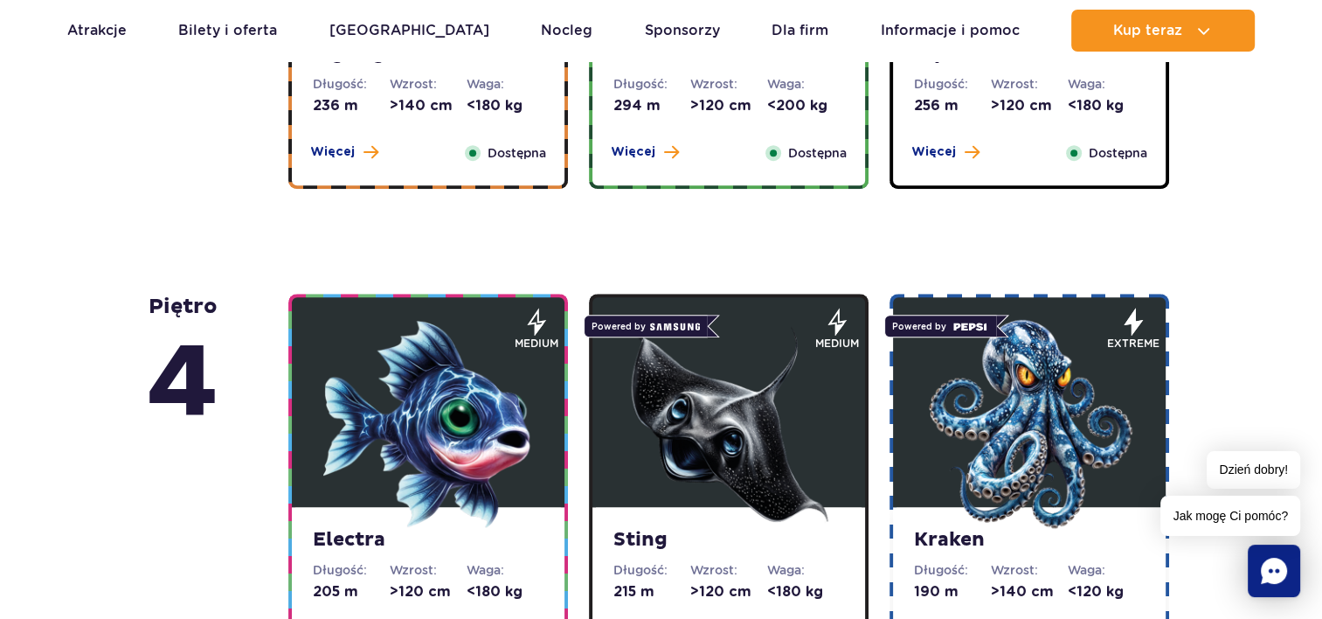
scroll to position [1328, 0]
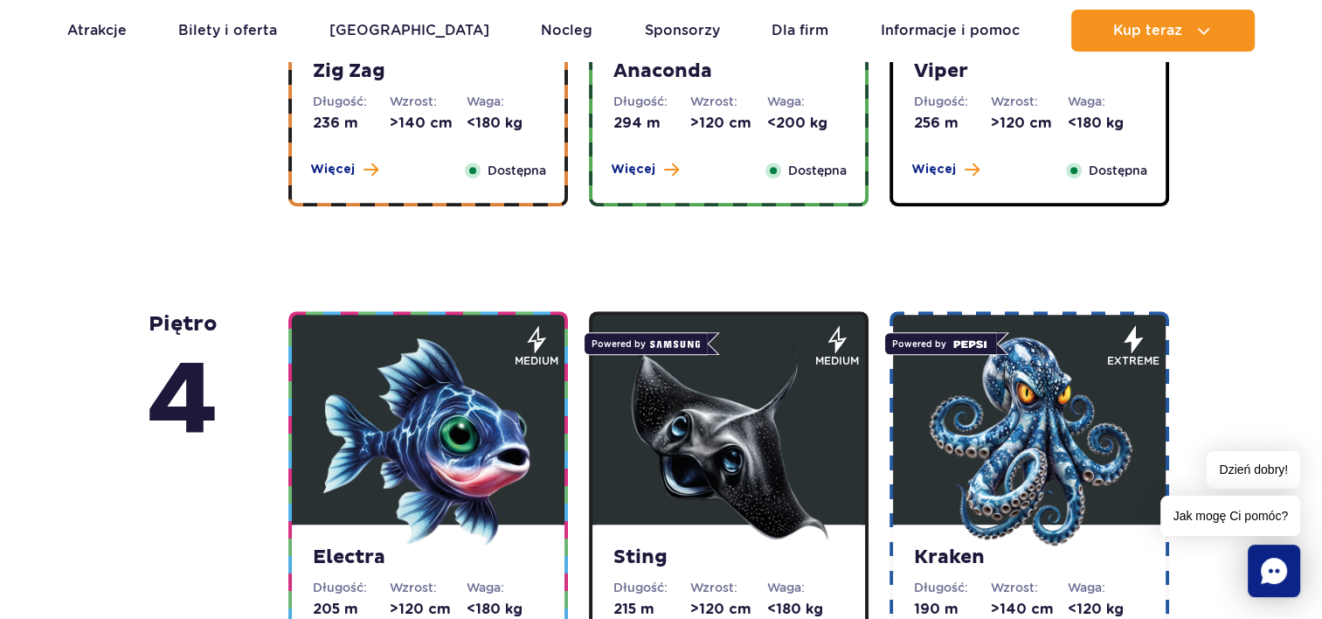
click at [640, 454] on img at bounding box center [729, 441] width 210 height 210
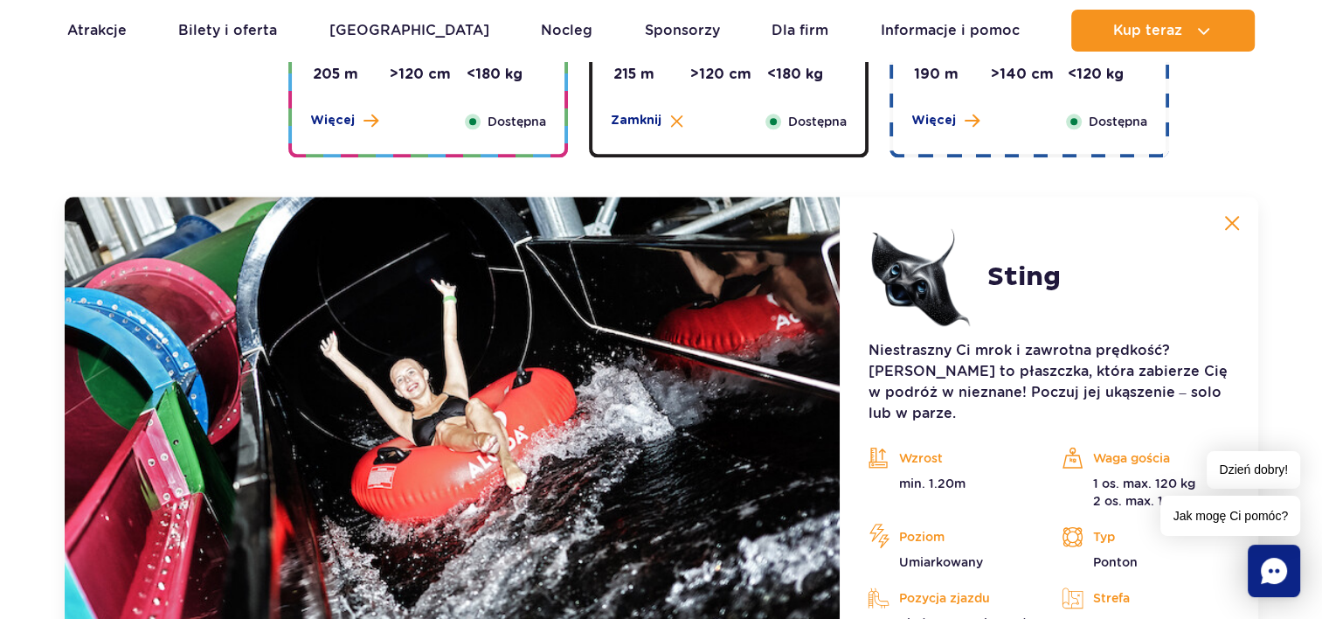
scroll to position [1954, 0]
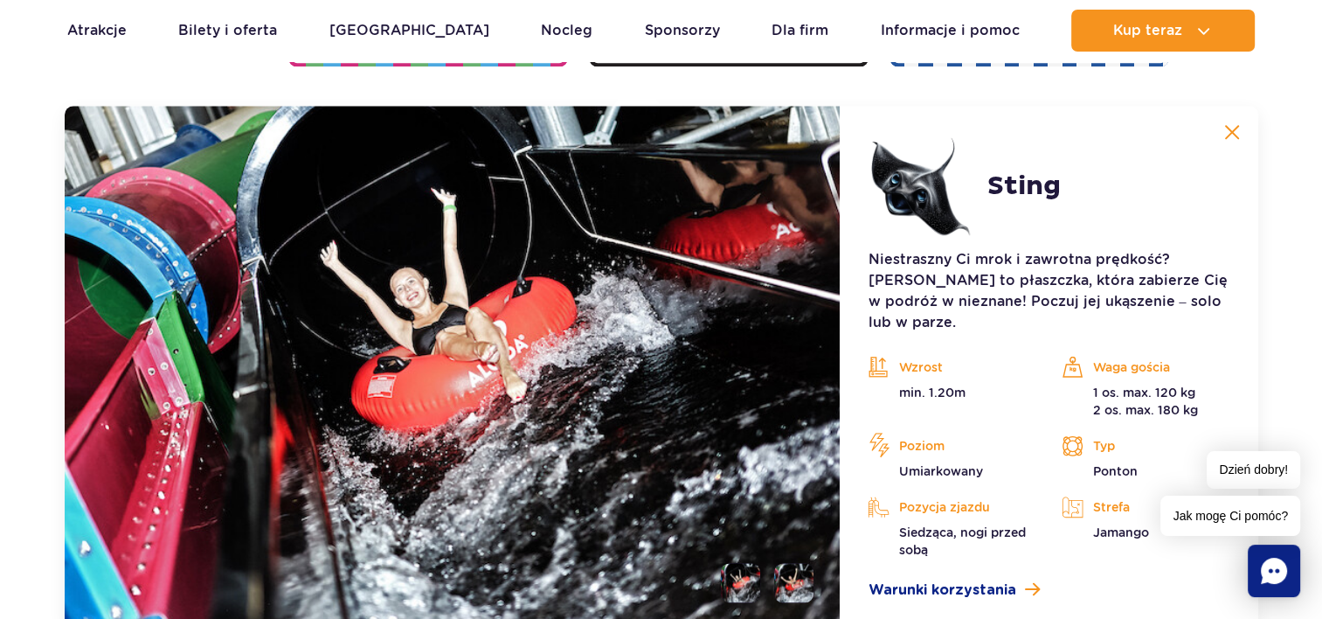
click at [740, 532] on img at bounding box center [453, 367] width 776 height 523
click at [794, 563] on li at bounding box center [793, 582] width 39 height 39
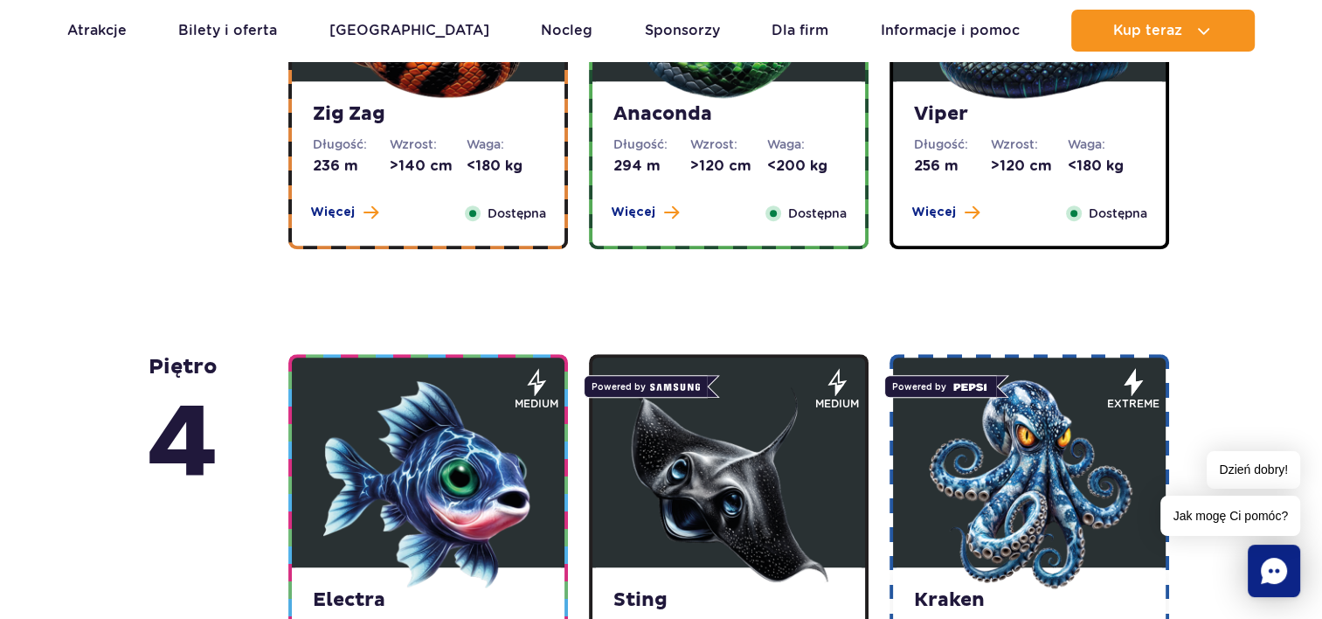
scroll to position [877, 0]
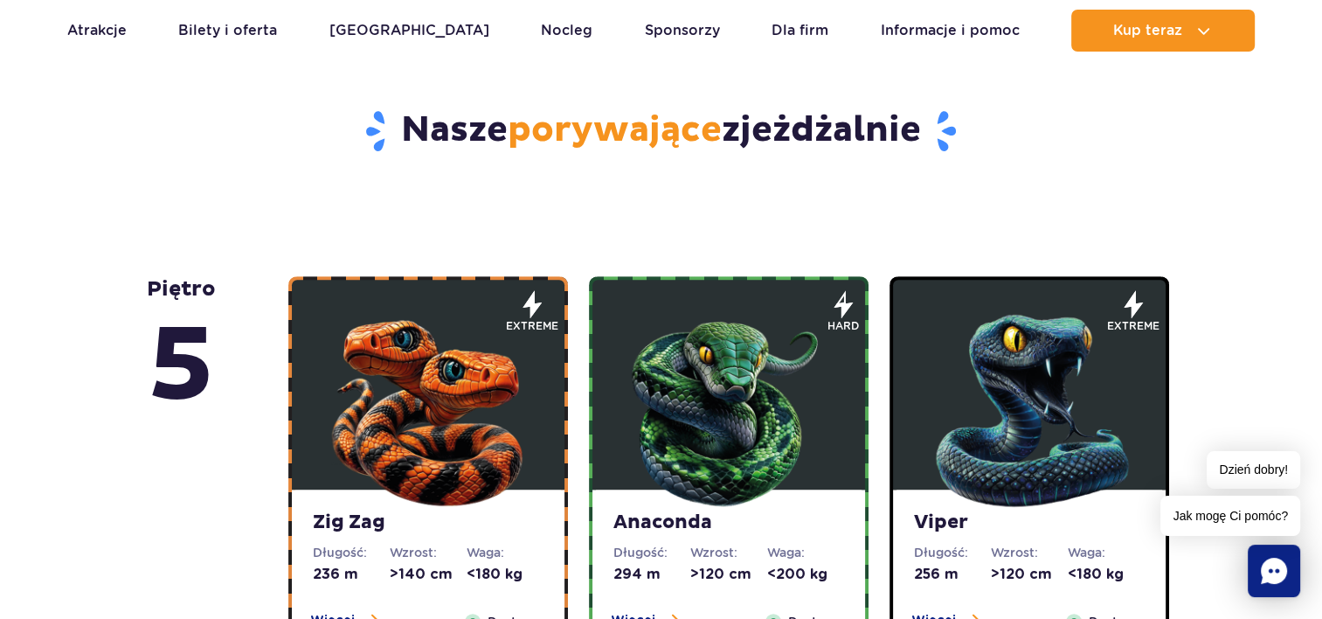
click at [481, 340] on img at bounding box center [428, 406] width 210 height 210
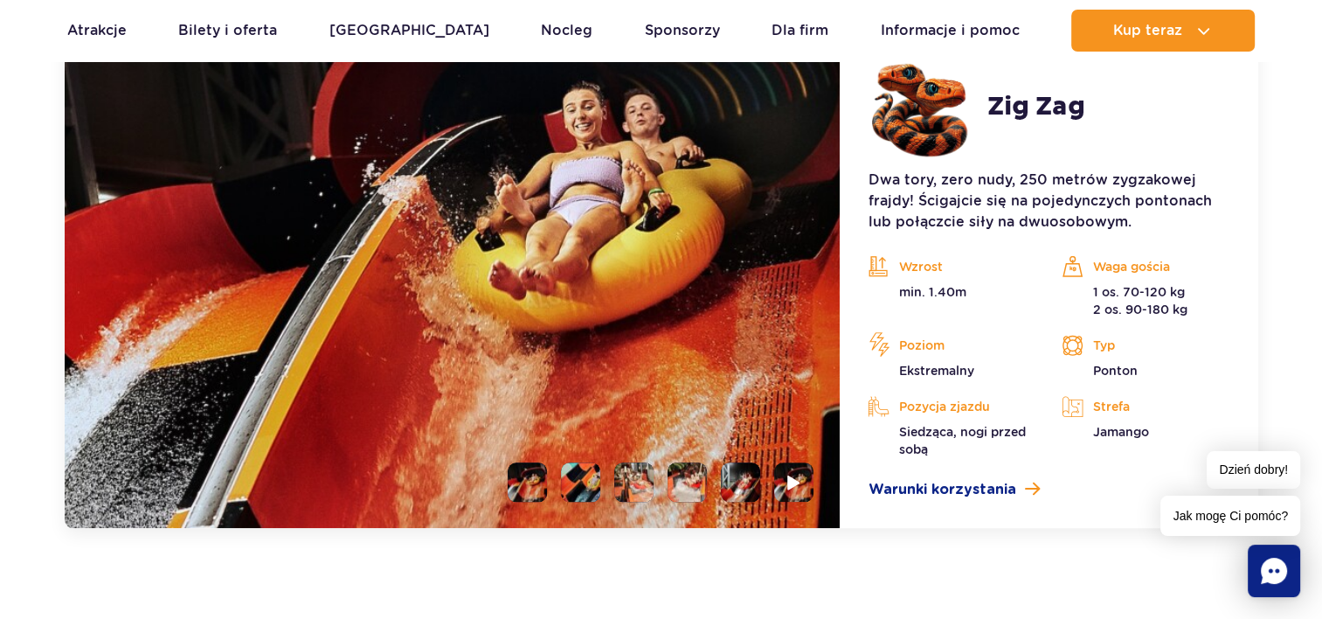
scroll to position [1549, 0]
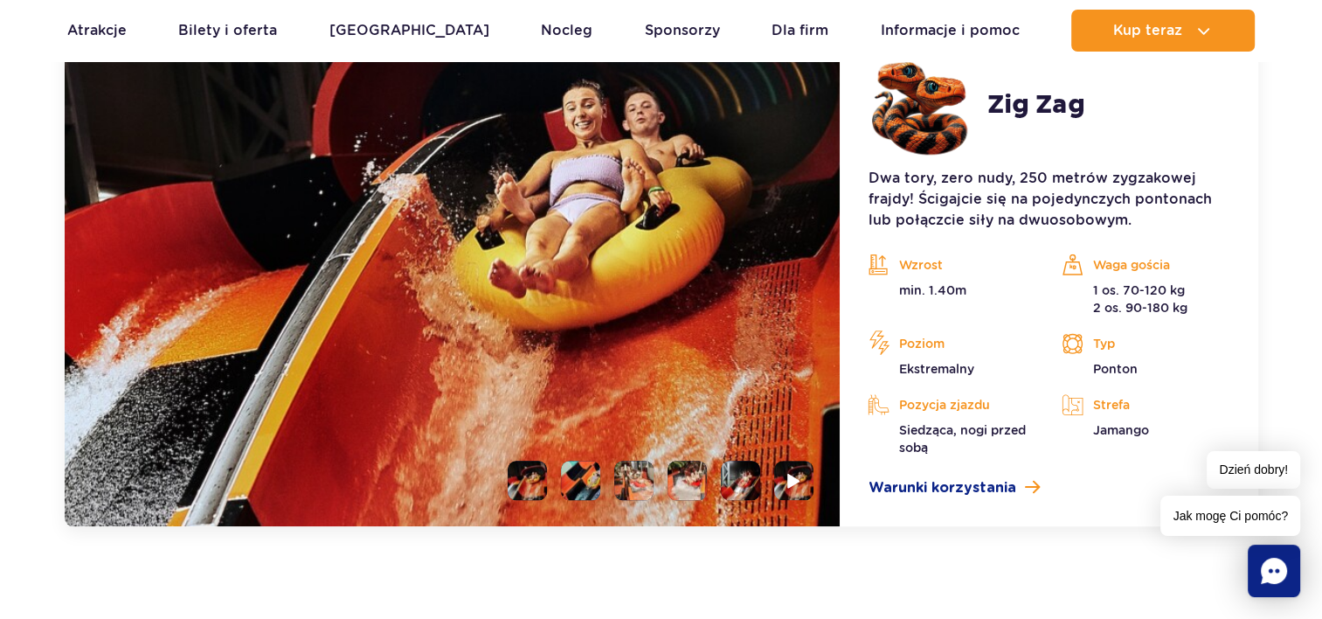
click at [521, 468] on li at bounding box center [527, 479] width 39 height 39
click at [574, 475] on li at bounding box center [580, 479] width 39 height 39
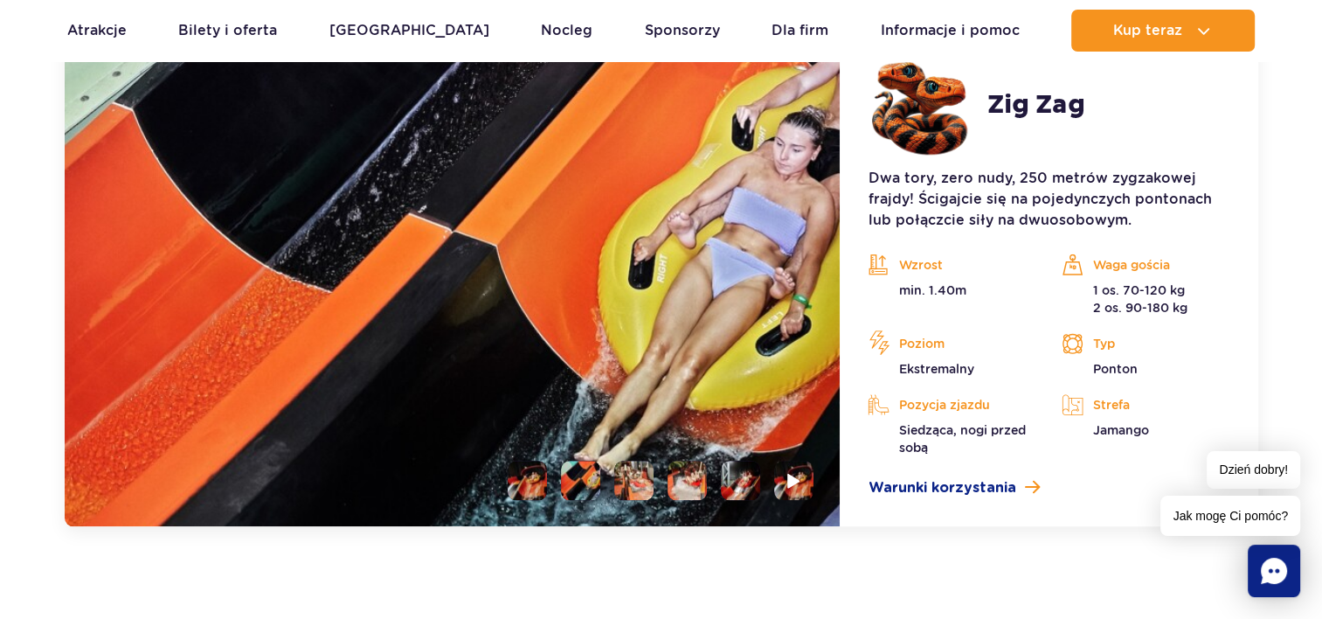
click at [654, 487] on li at bounding box center [633, 479] width 39 height 39
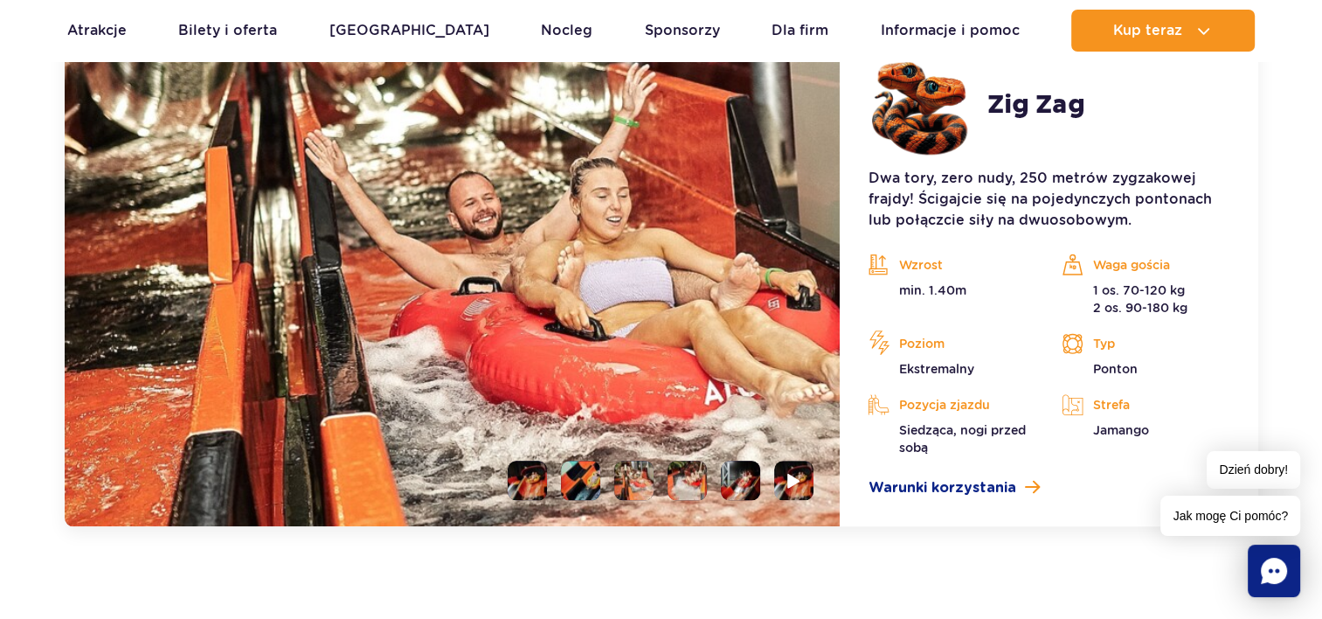
click at [691, 485] on li at bounding box center [687, 479] width 39 height 39
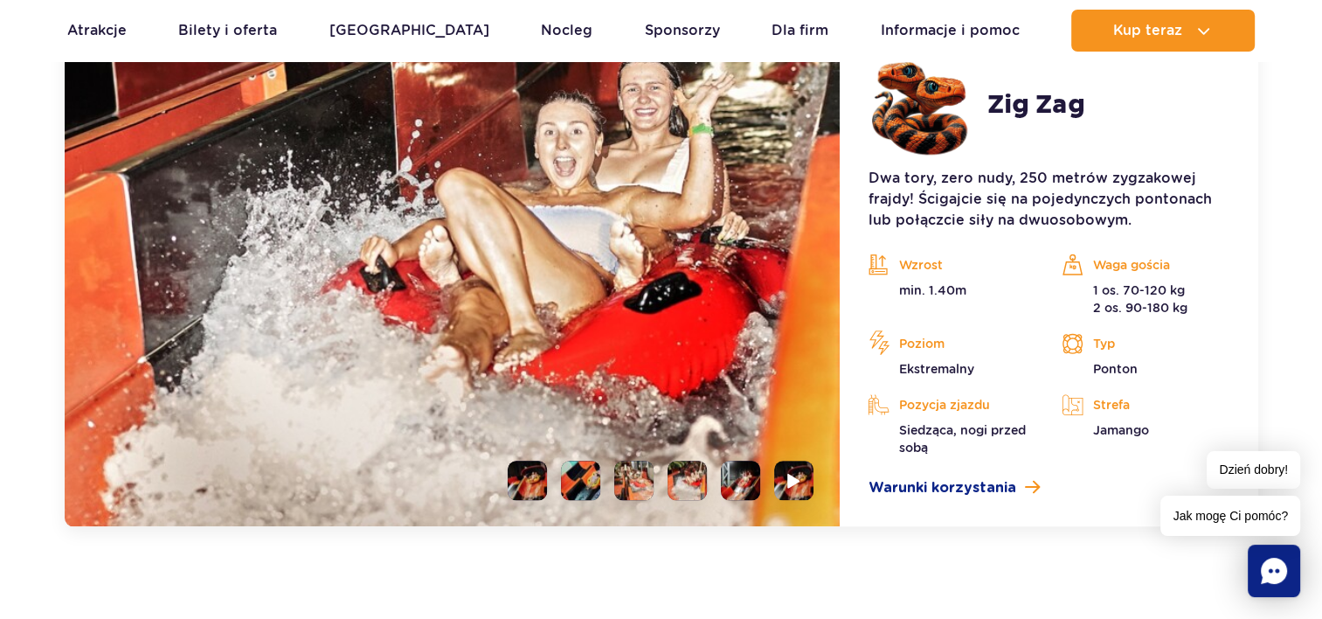
click at [757, 472] on li at bounding box center [740, 479] width 39 height 39
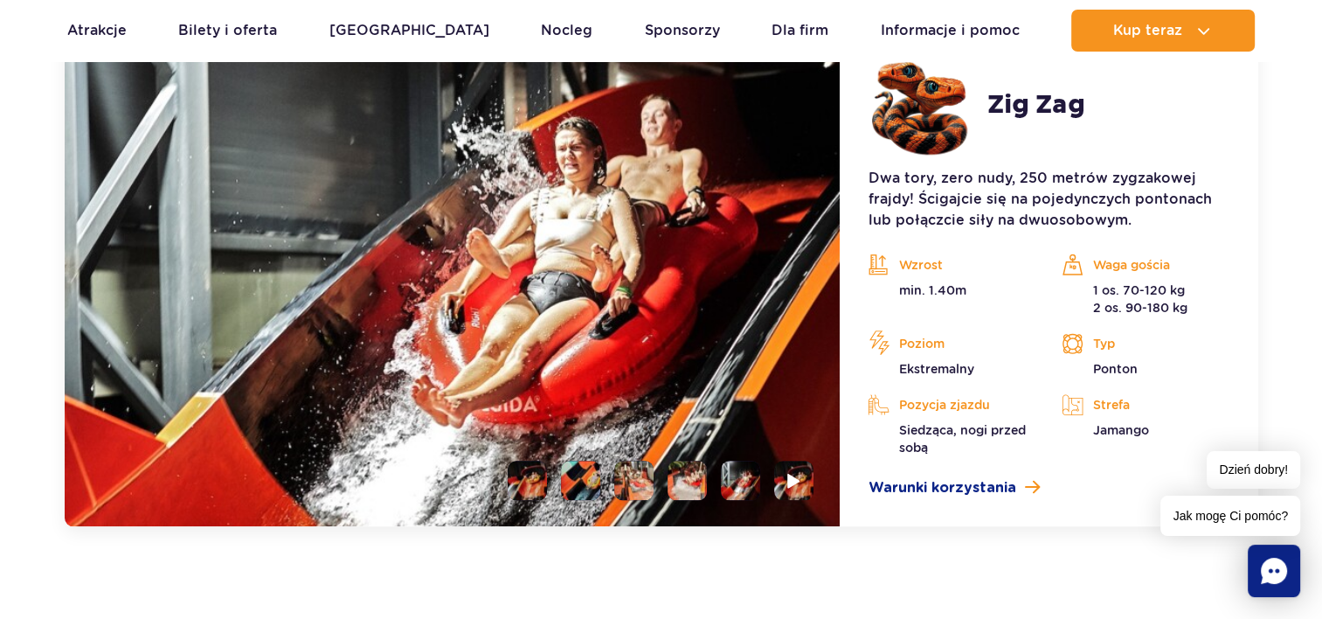
click at [817, 476] on img at bounding box center [453, 275] width 776 height 502
click at [793, 482] on img at bounding box center [794, 480] width 17 height 20
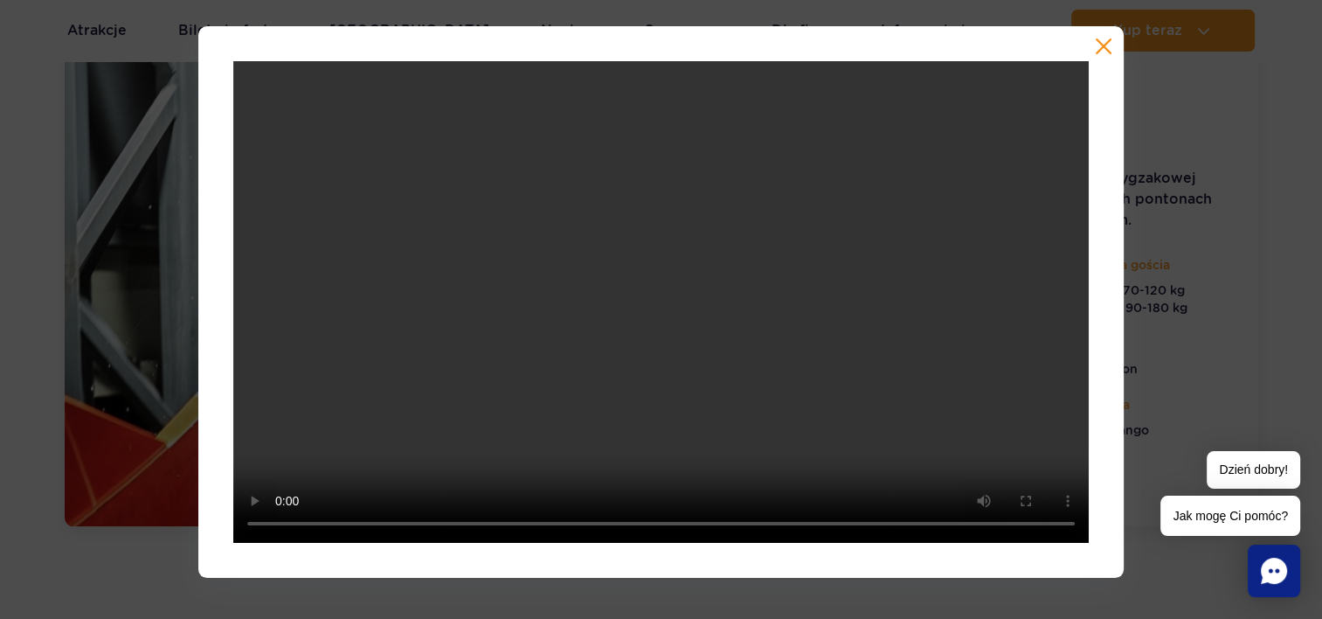
click at [1105, 38] on button "button" at bounding box center [1103, 46] width 17 height 17
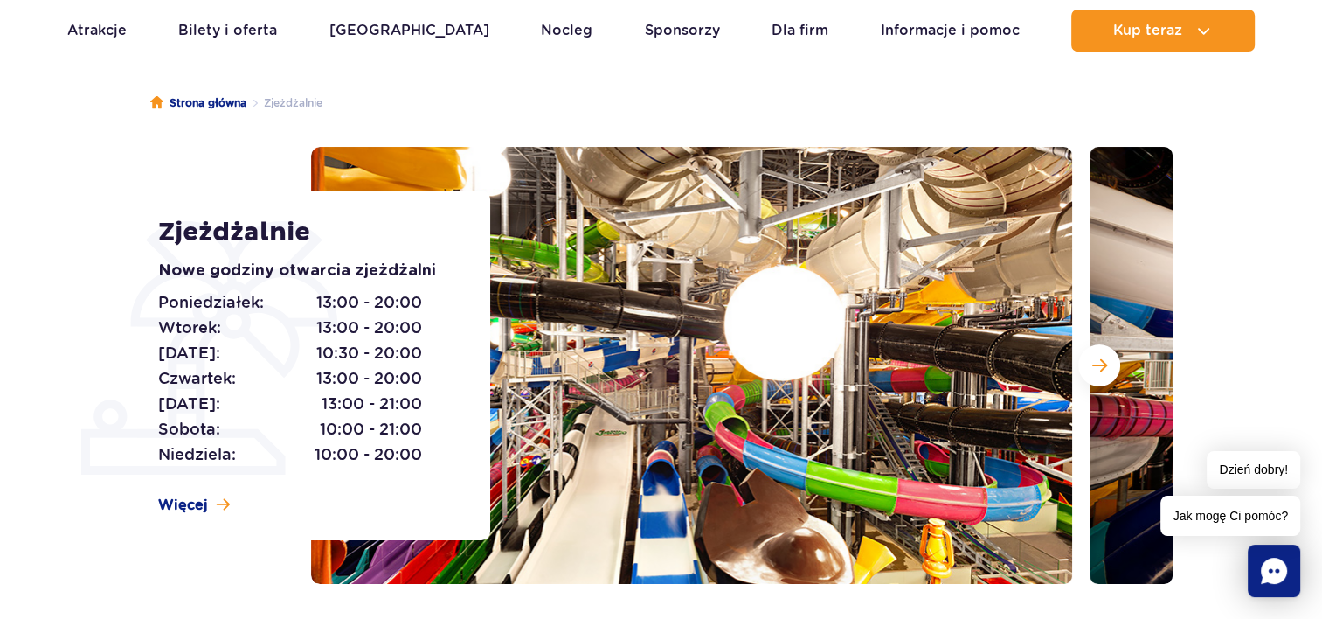
scroll to position [0, 0]
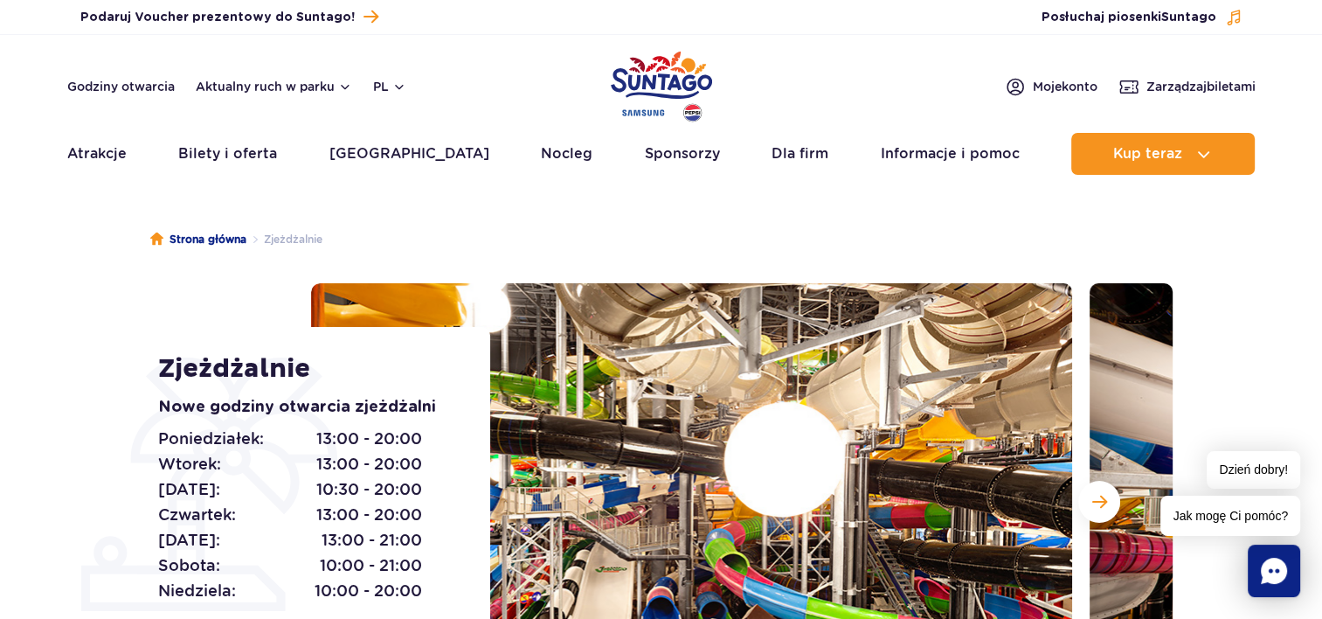
click at [695, 115] on img "Park of Poland" at bounding box center [661, 86] width 101 height 80
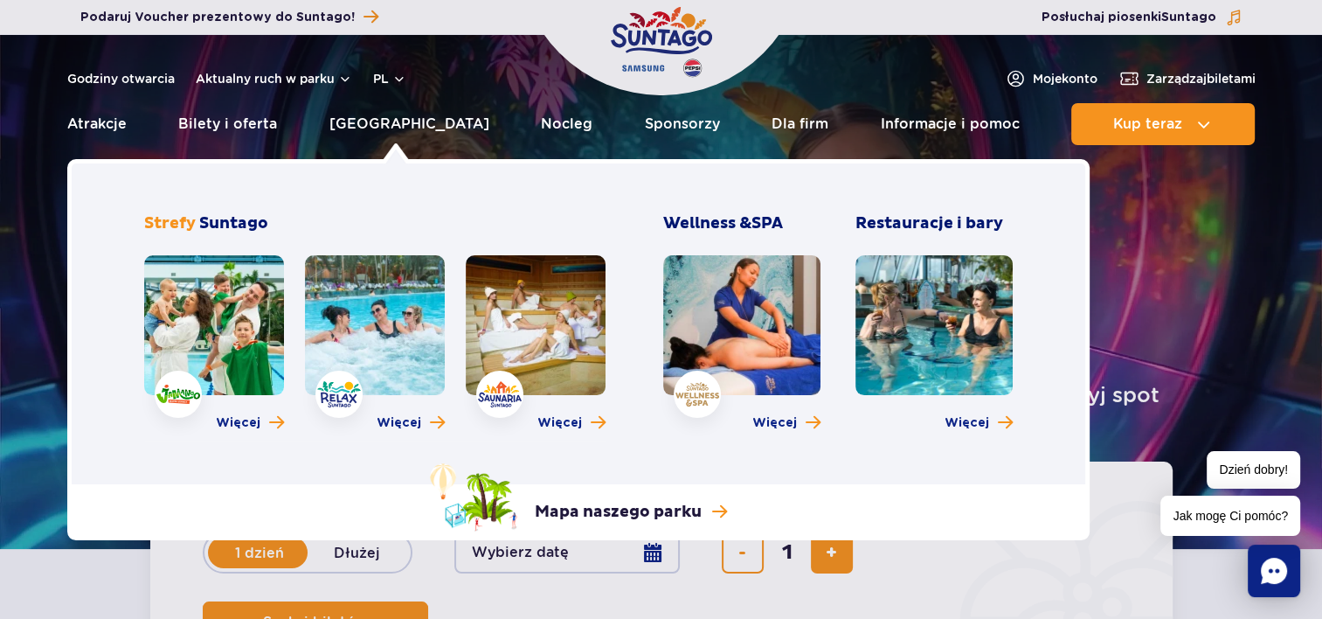
click at [350, 330] on link at bounding box center [375, 325] width 140 height 140
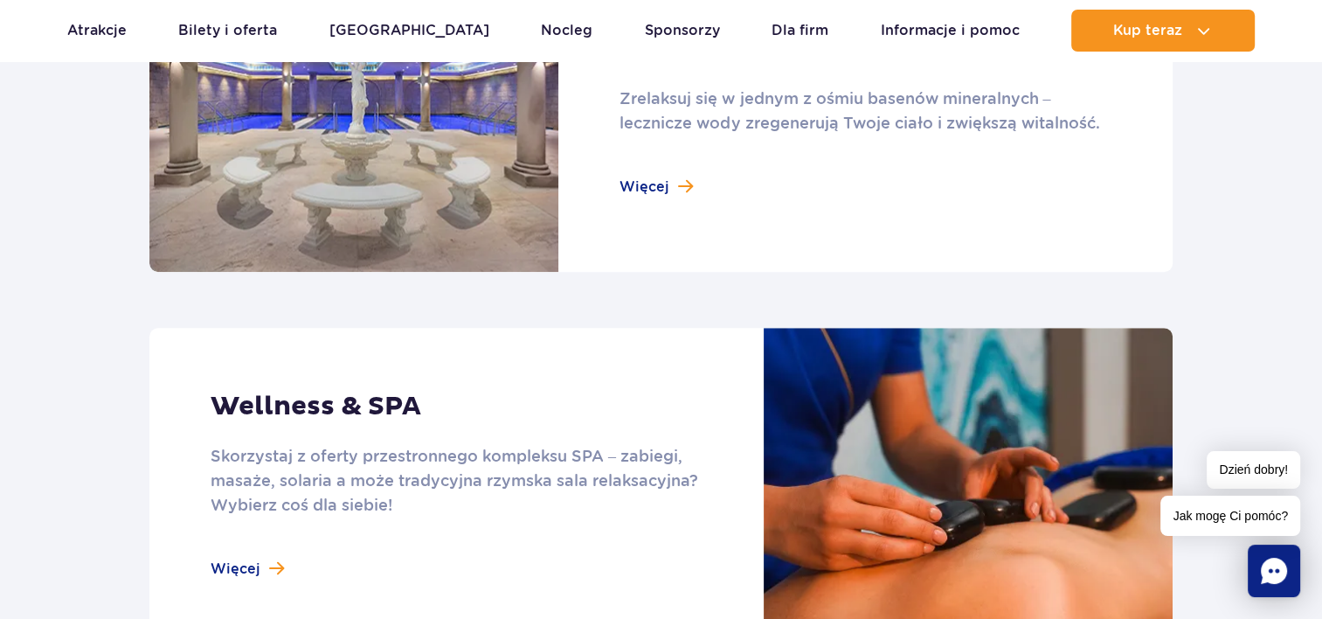
scroll to position [1320, 0]
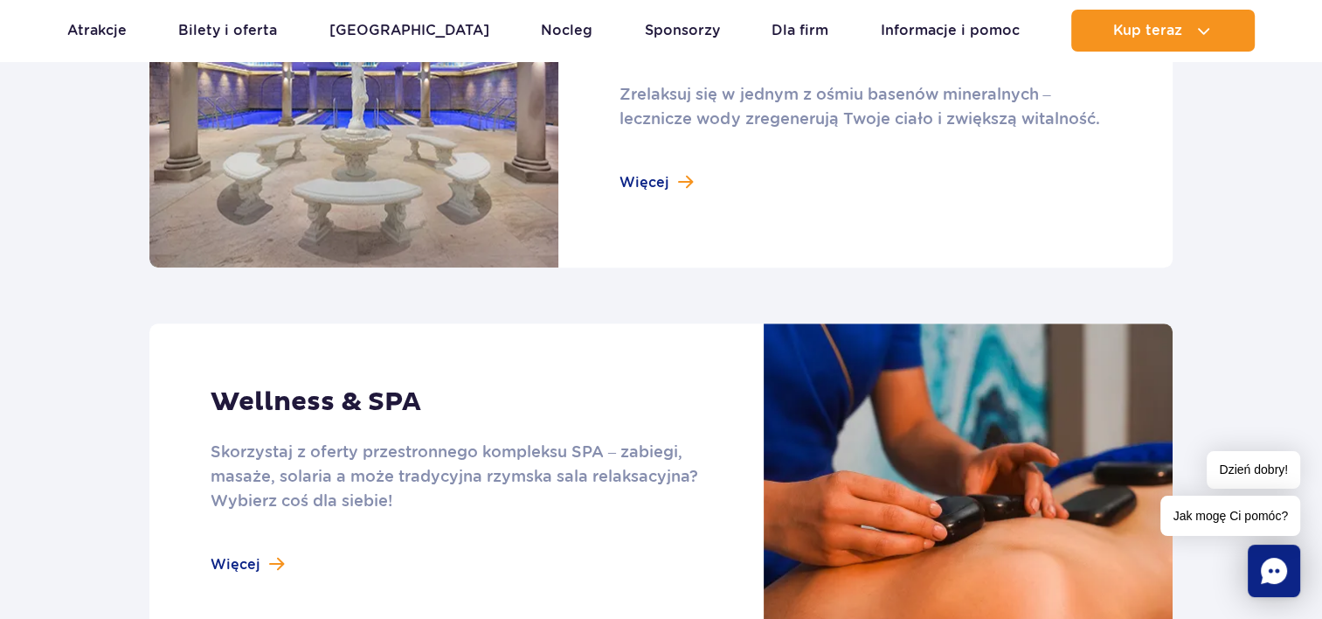
click at [667, 180] on link at bounding box center [660, 111] width 1023 height 314
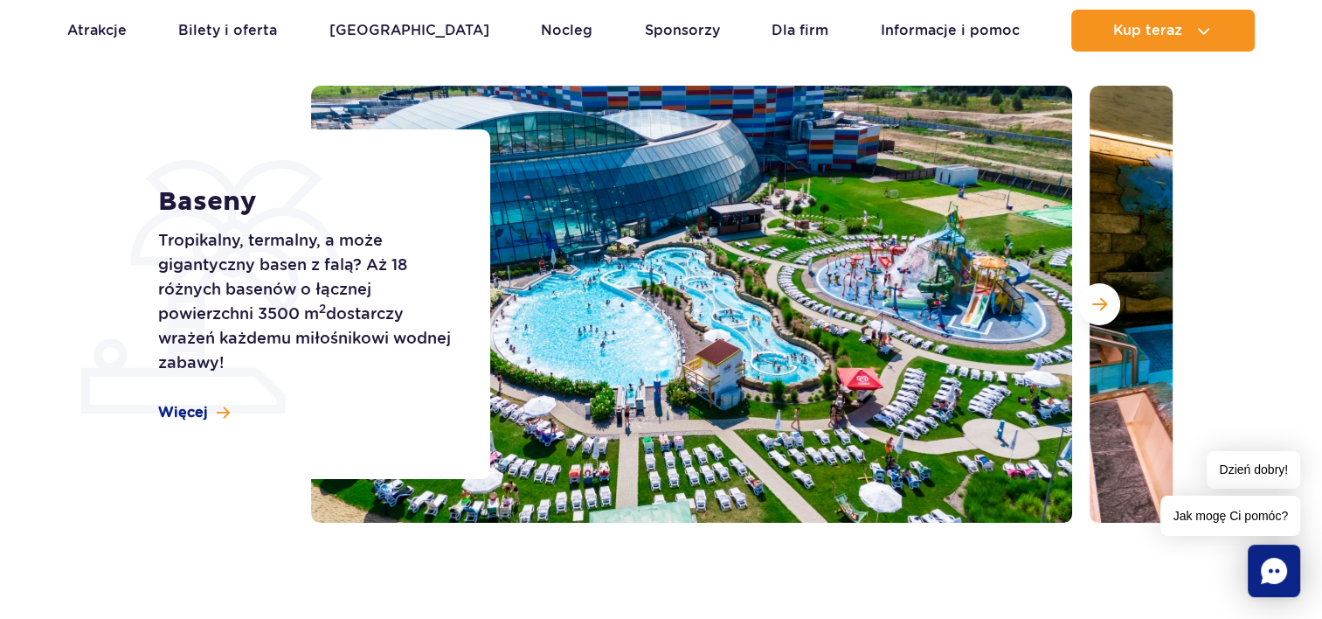
scroll to position [199, 0]
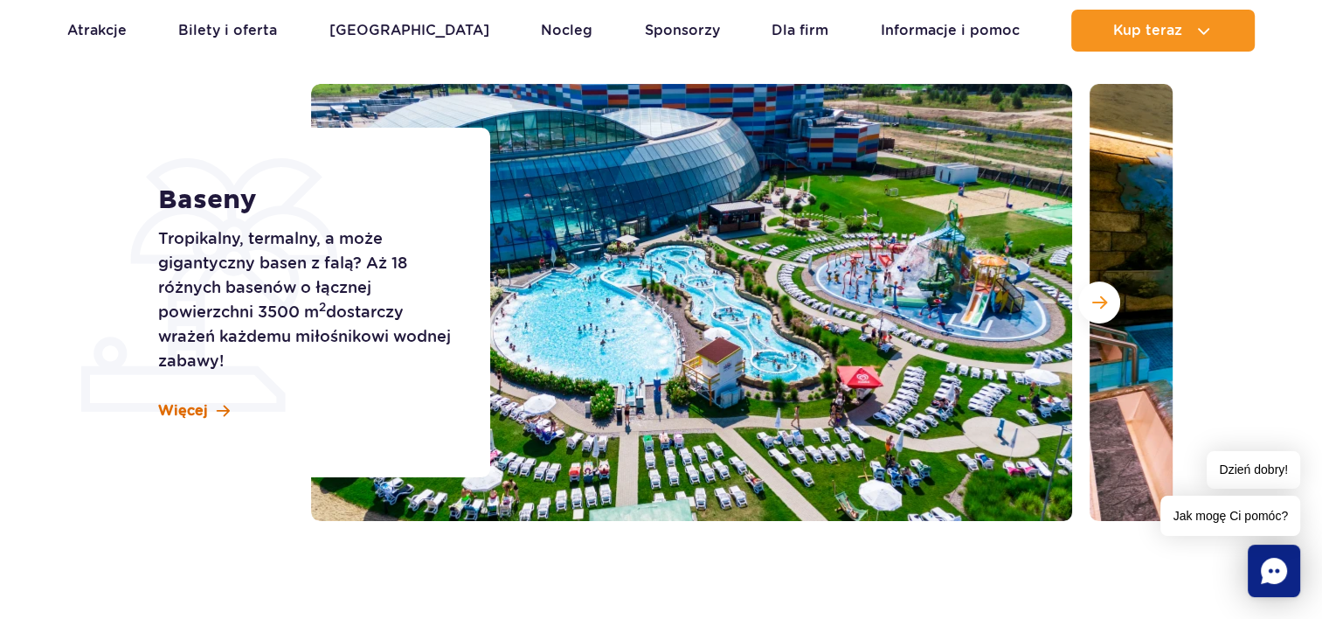
click at [185, 407] on span "Więcej" at bounding box center [183, 410] width 50 height 19
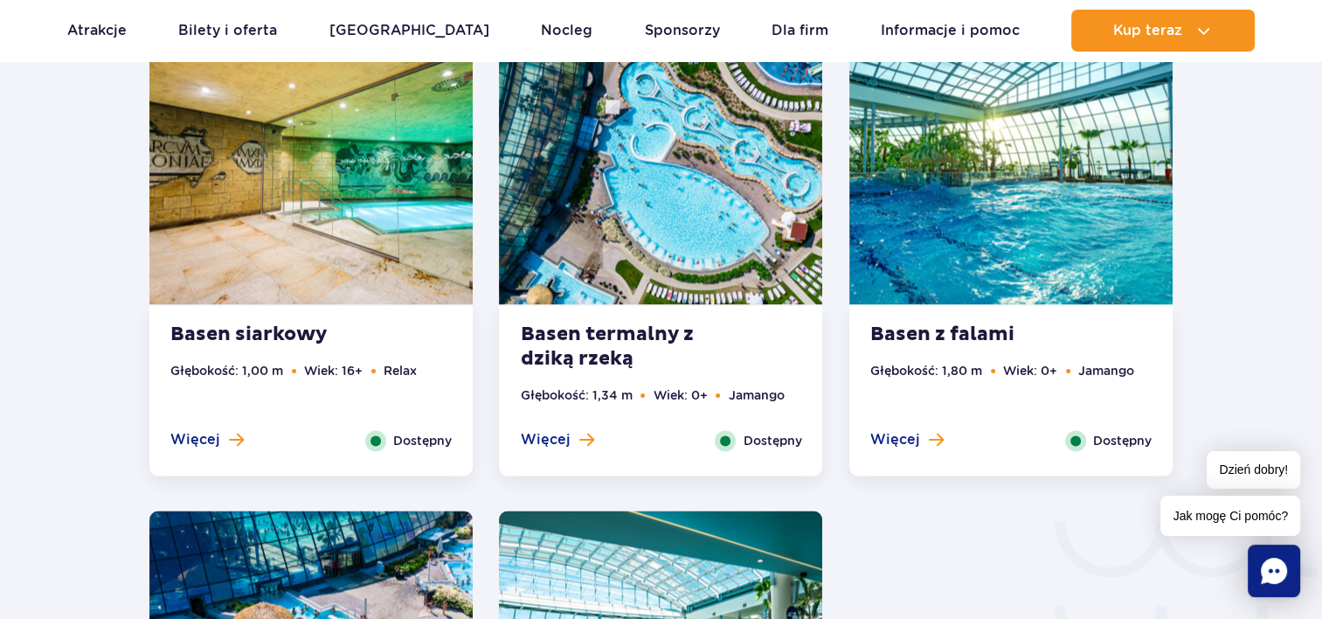
scroll to position [2492, 0]
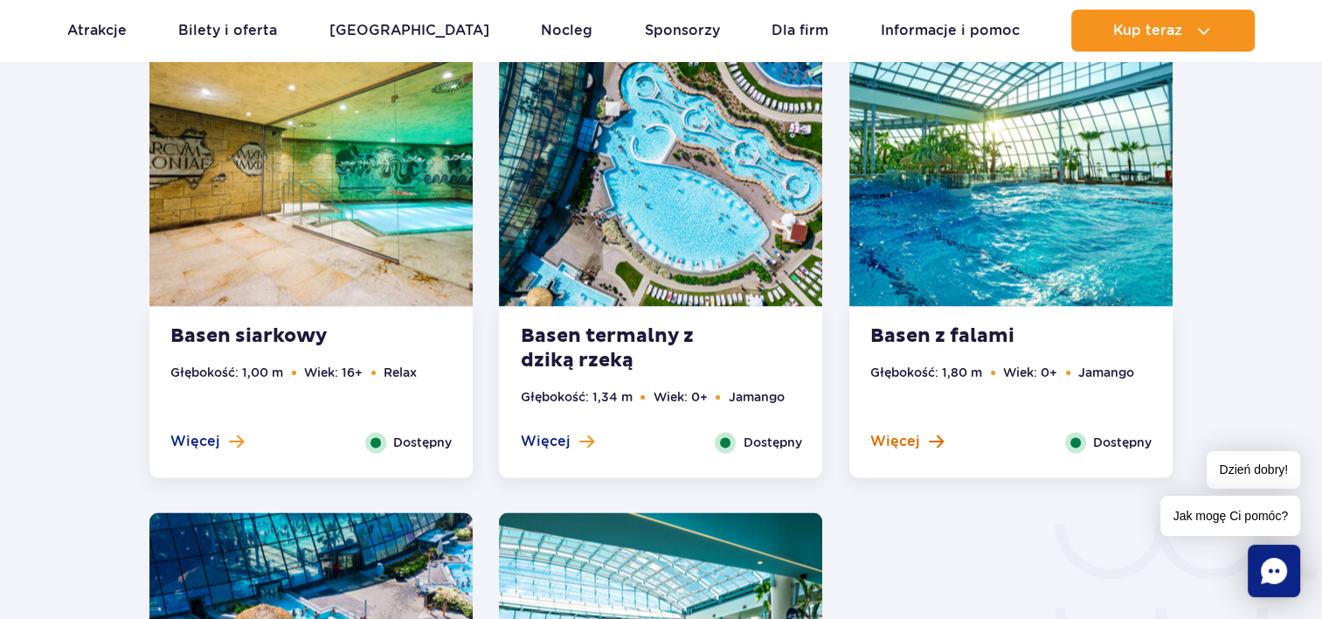
click at [912, 440] on span "Więcej" at bounding box center [895, 441] width 50 height 19
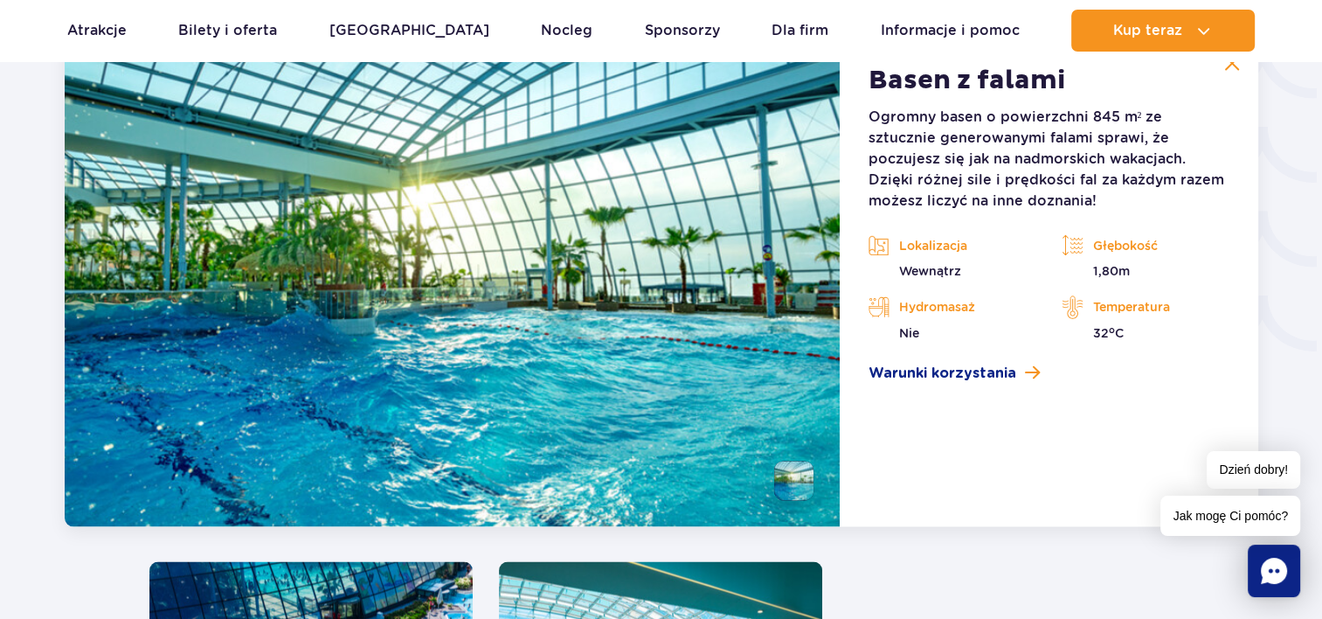
scroll to position [2972, 0]
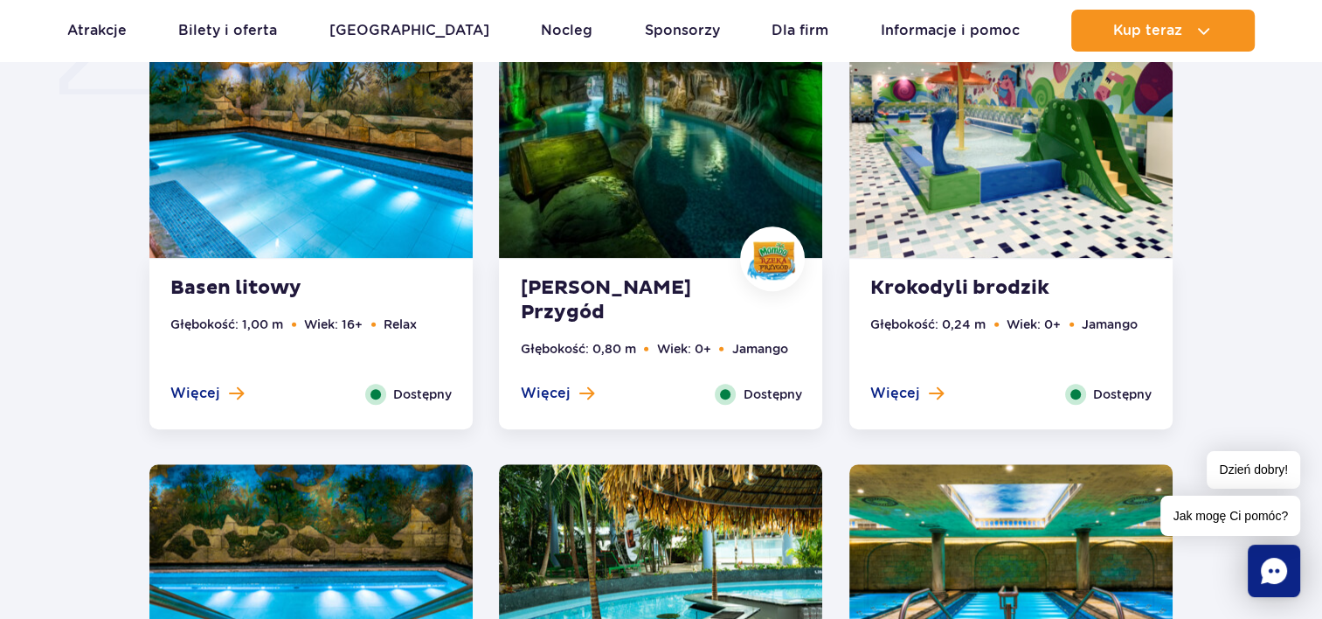
scroll to position [1582, 0]
